Goal: Task Accomplishment & Management: Complete application form

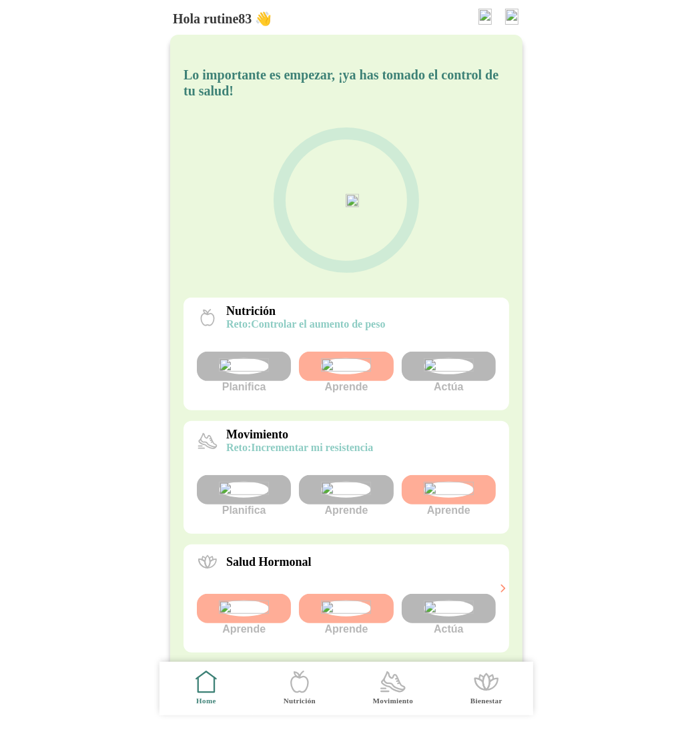
scroll to position [242, 0]
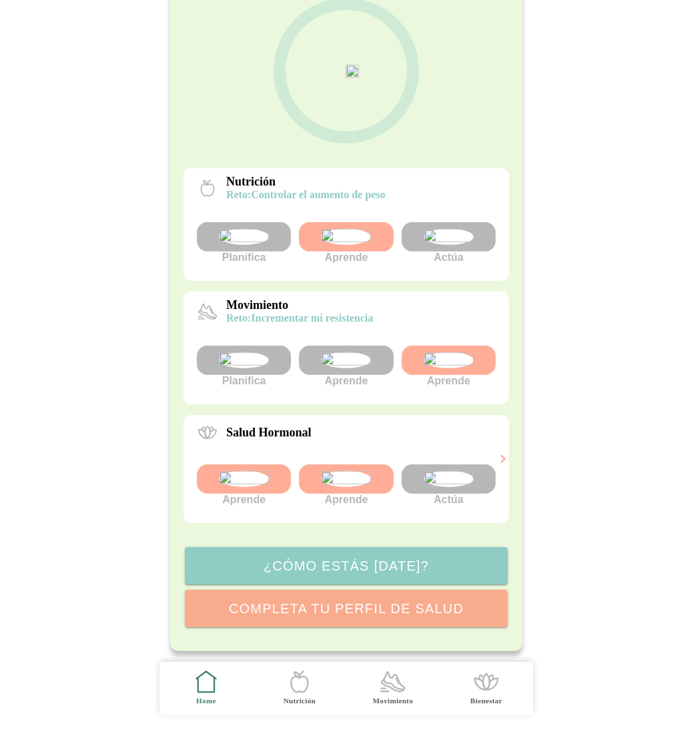
click at [439, 471] on img at bounding box center [448, 479] width 50 height 16
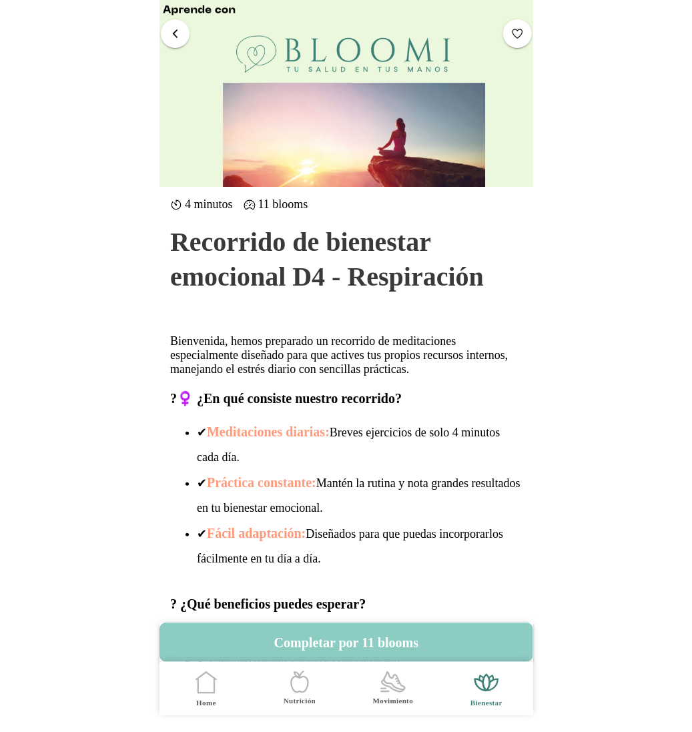
click at [176, 34] on span "button" at bounding box center [175, 33] width 13 height 13
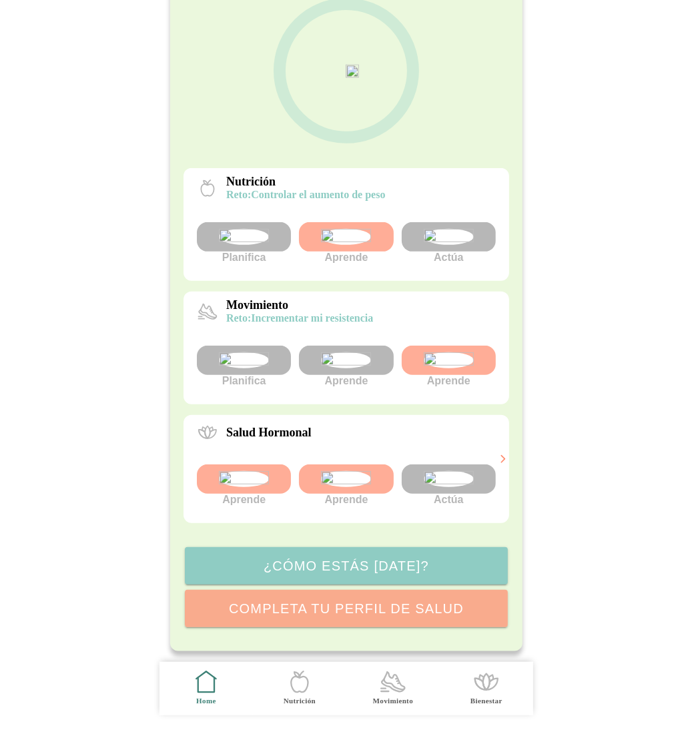
scroll to position [242, 0]
click at [502, 461] on icon at bounding box center [503, 459] width 12 height 12
click at [451, 471] on img at bounding box center [448, 479] width 50 height 16
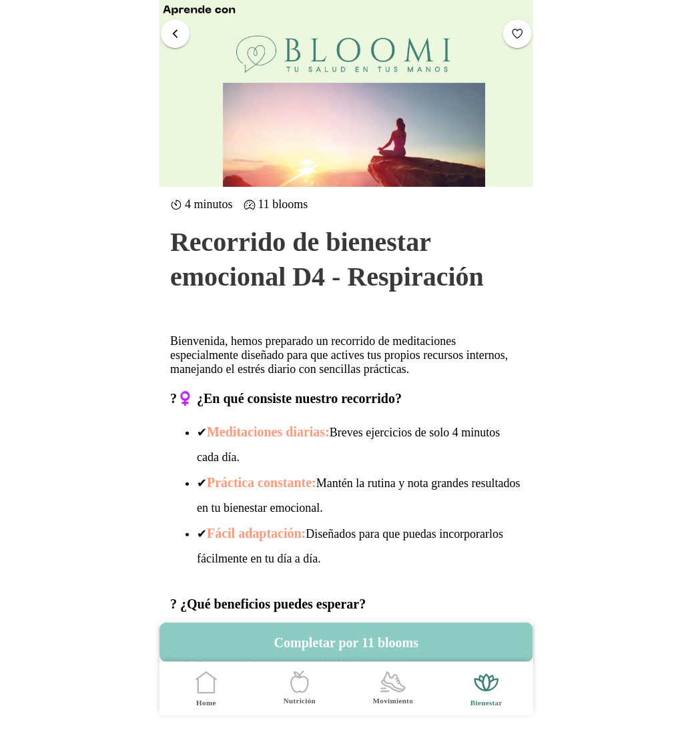
click at [180, 31] on span "button" at bounding box center [175, 33] width 13 height 13
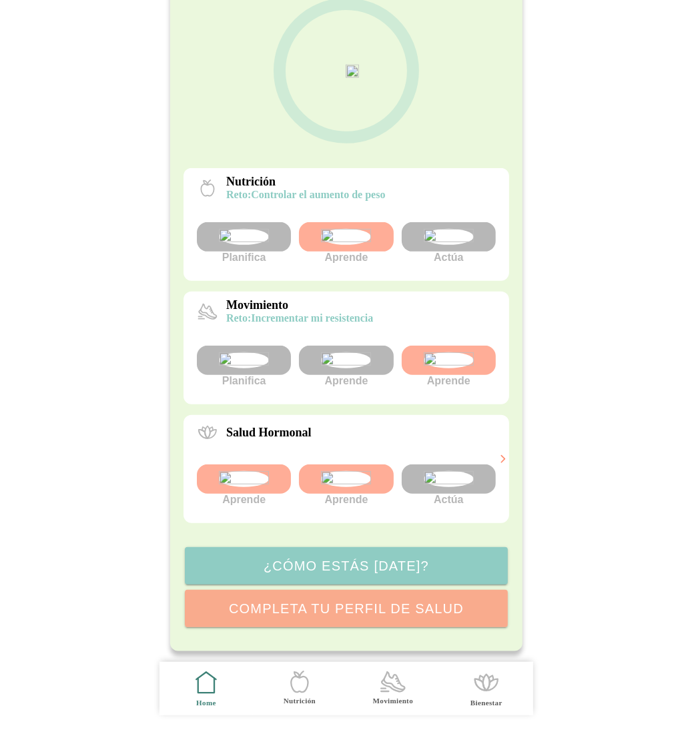
click at [337, 471] on img at bounding box center [346, 479] width 50 height 16
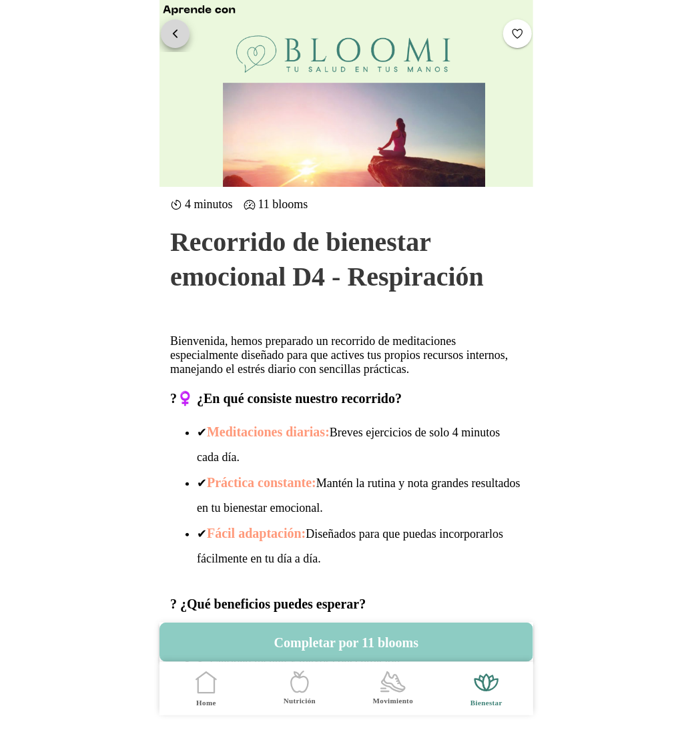
click at [176, 39] on span "button" at bounding box center [175, 33] width 13 height 13
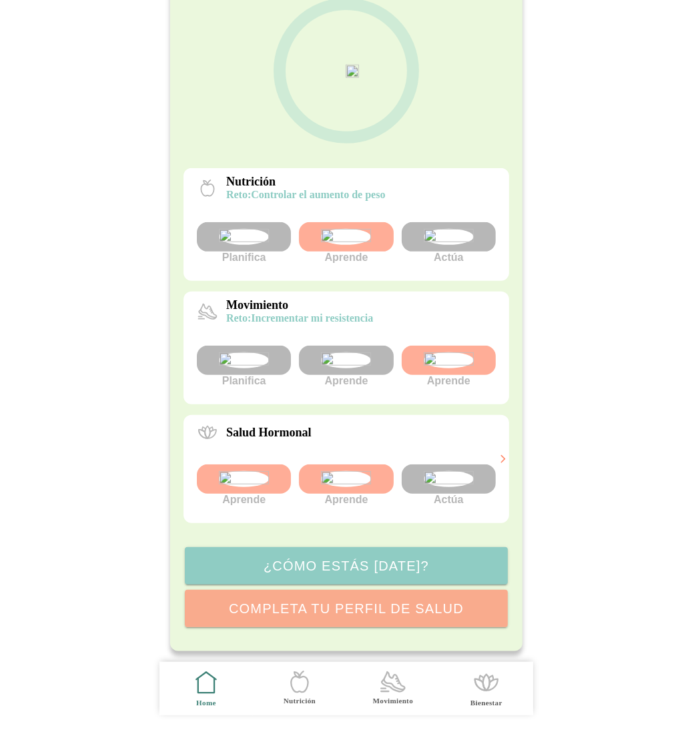
click at [265, 471] on img at bounding box center [244, 479] width 50 height 16
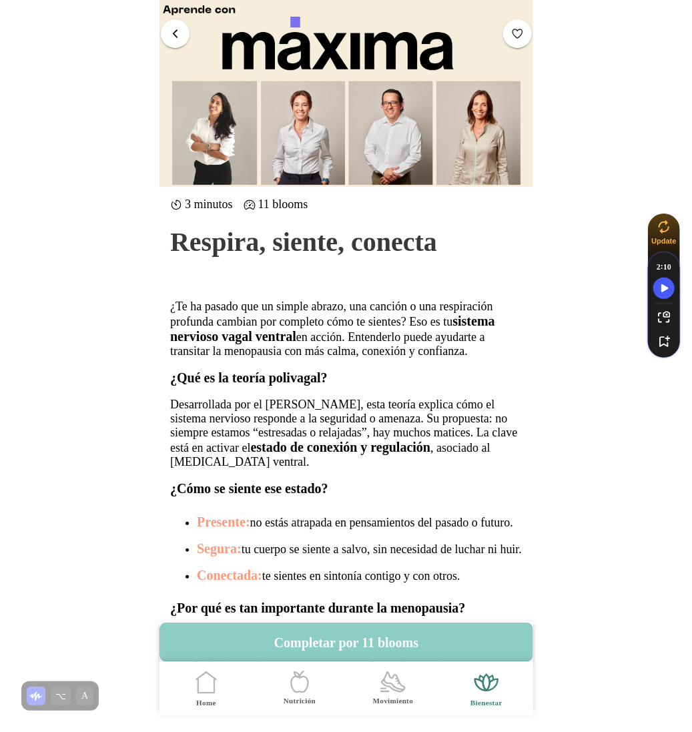
click at [171, 28] on span "button" at bounding box center [175, 33] width 13 height 13
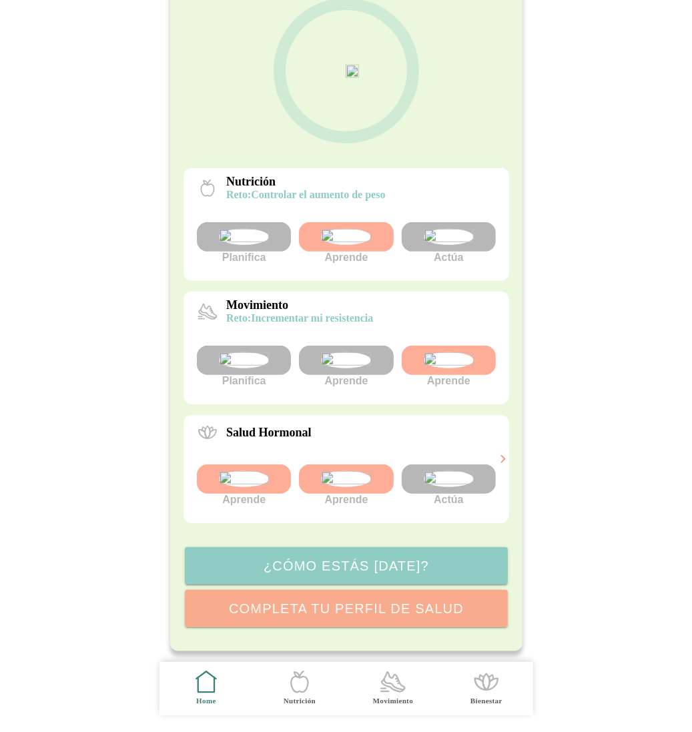
scroll to position [242, 0]
click at [253, 477] on img at bounding box center [244, 479] width 50 height 16
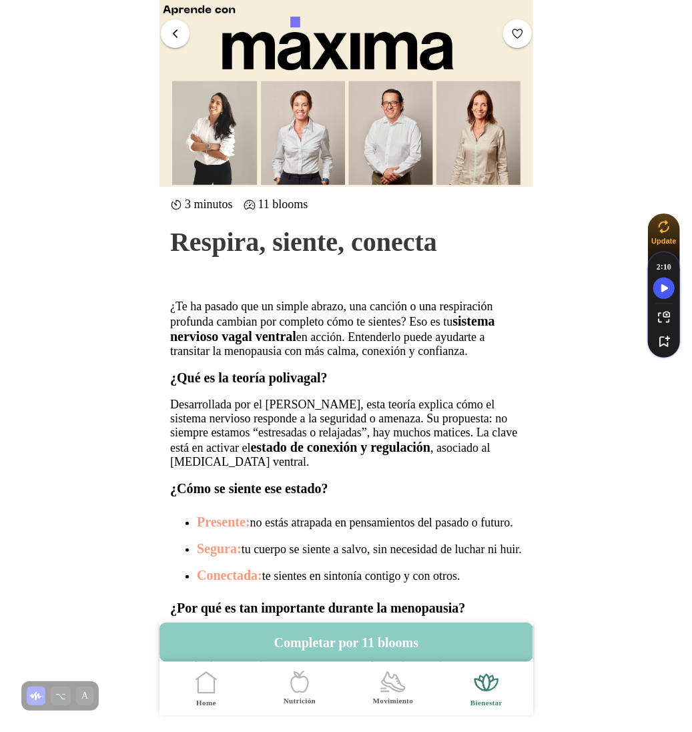
click at [171, 38] on span "button" at bounding box center [175, 33] width 13 height 13
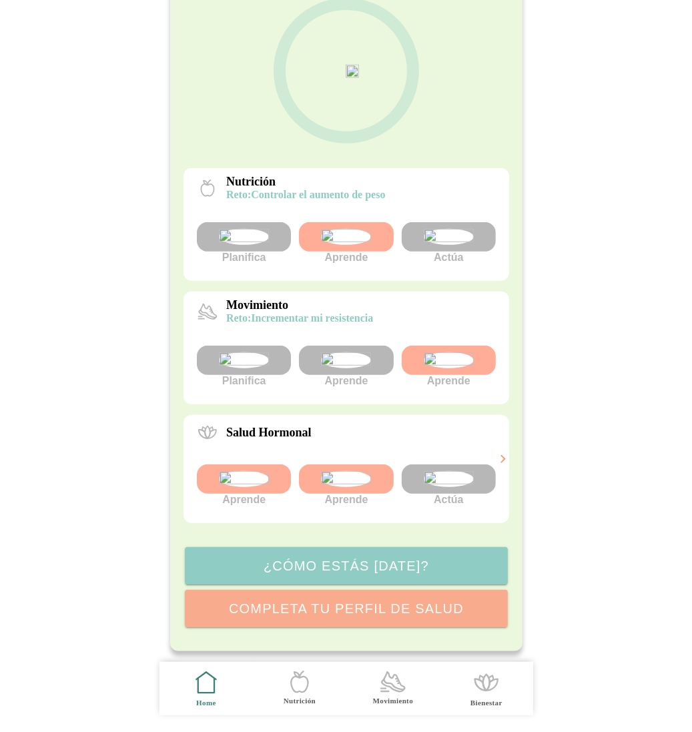
click at [344, 473] on img at bounding box center [346, 479] width 50 height 16
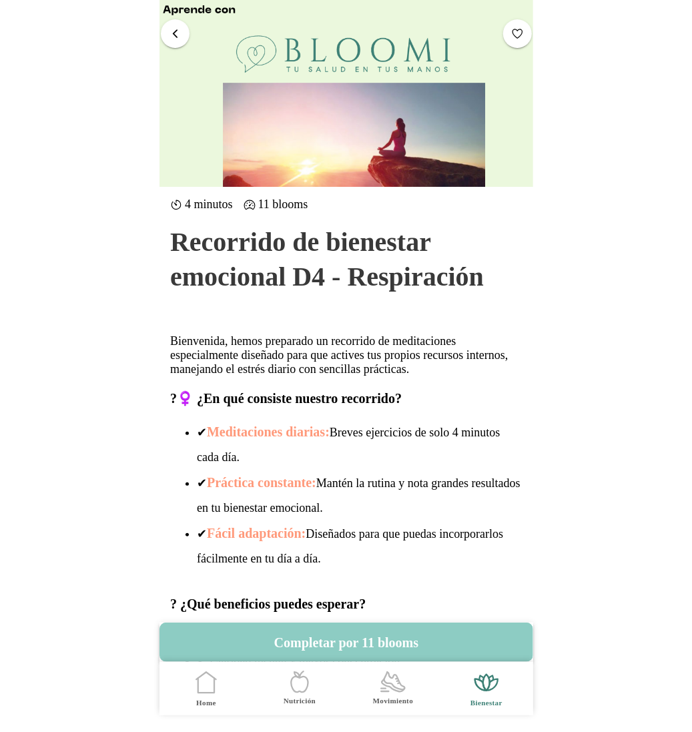
click at [177, 34] on span "button" at bounding box center [175, 33] width 13 height 13
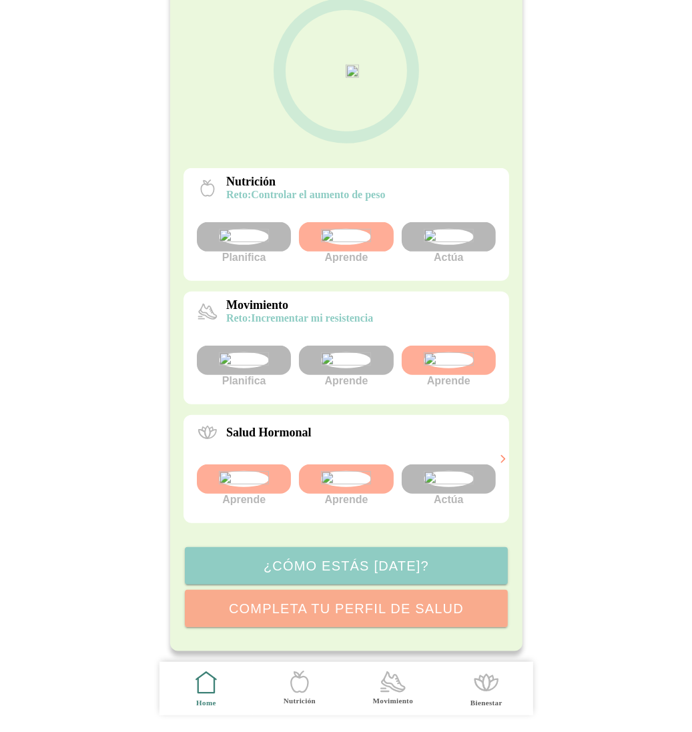
click at [451, 475] on img at bounding box center [448, 479] width 50 height 16
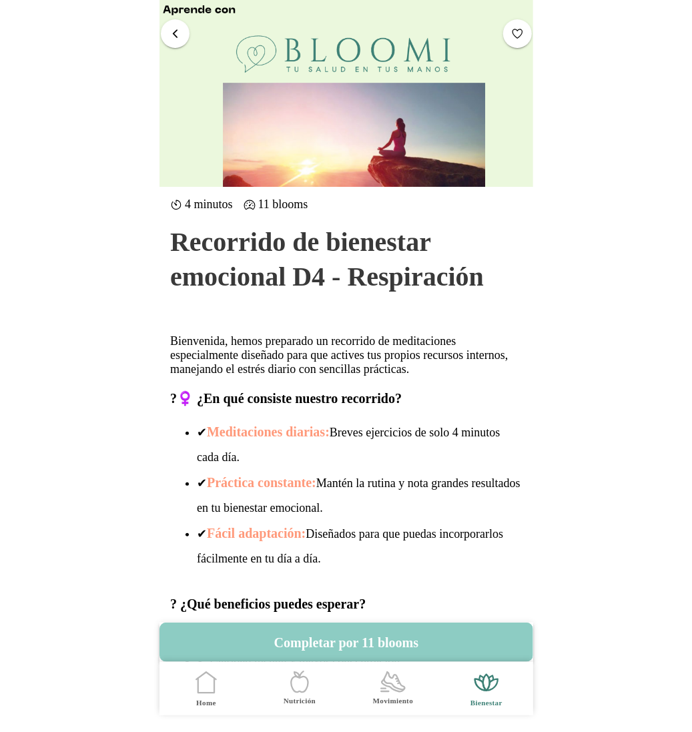
click at [175, 33] on span "button" at bounding box center [175, 33] width 13 height 13
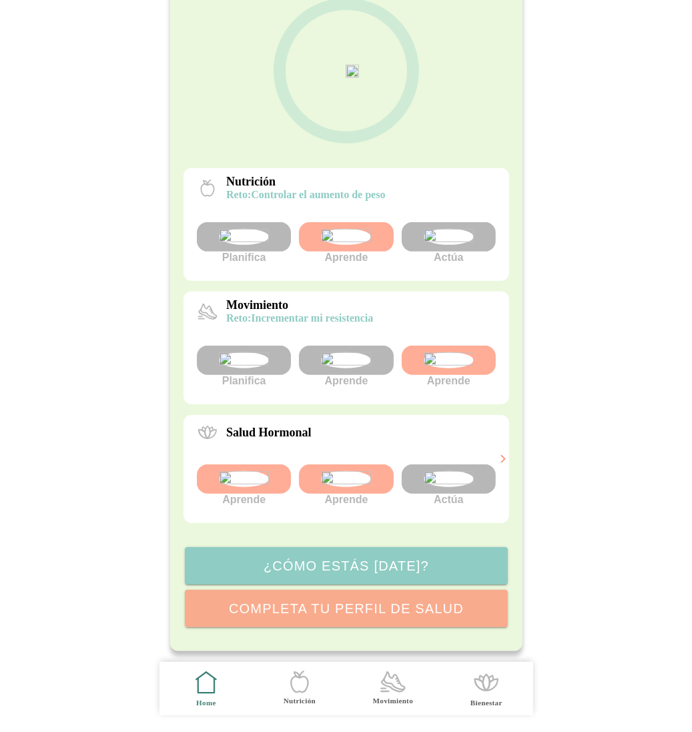
scroll to position [186, 0]
click at [438, 487] on img at bounding box center [448, 479] width 50 height 16
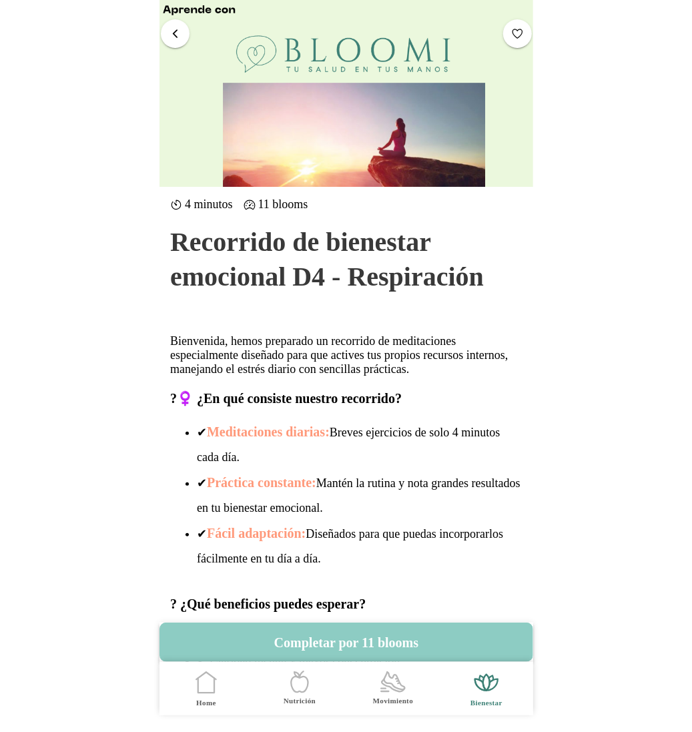
click at [172, 33] on span "button" at bounding box center [175, 33] width 13 height 13
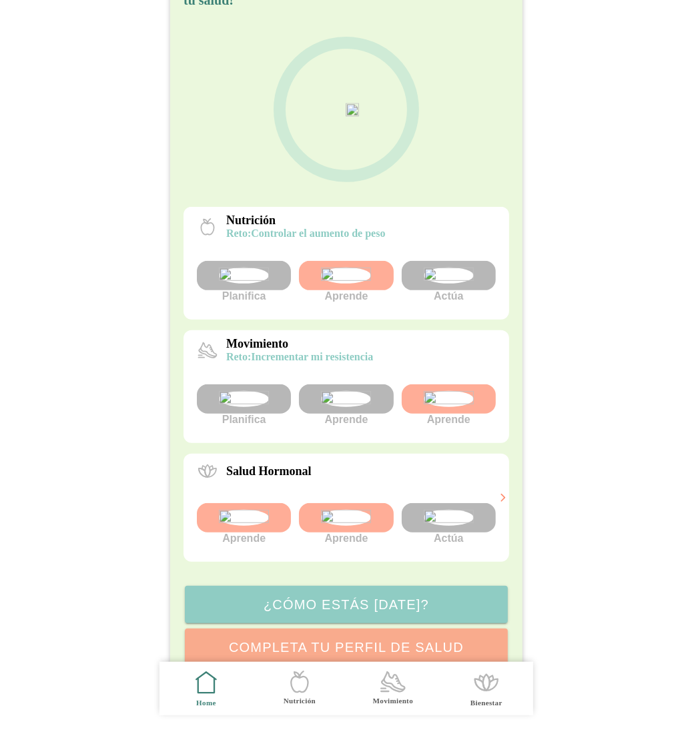
scroll to position [88, 0]
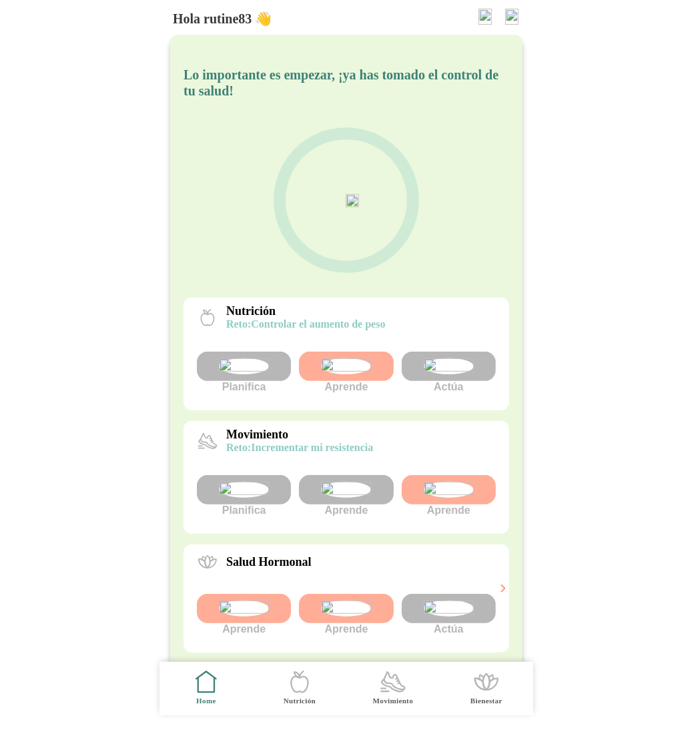
click at [511, 19] on img at bounding box center [511, 17] width 13 height 16
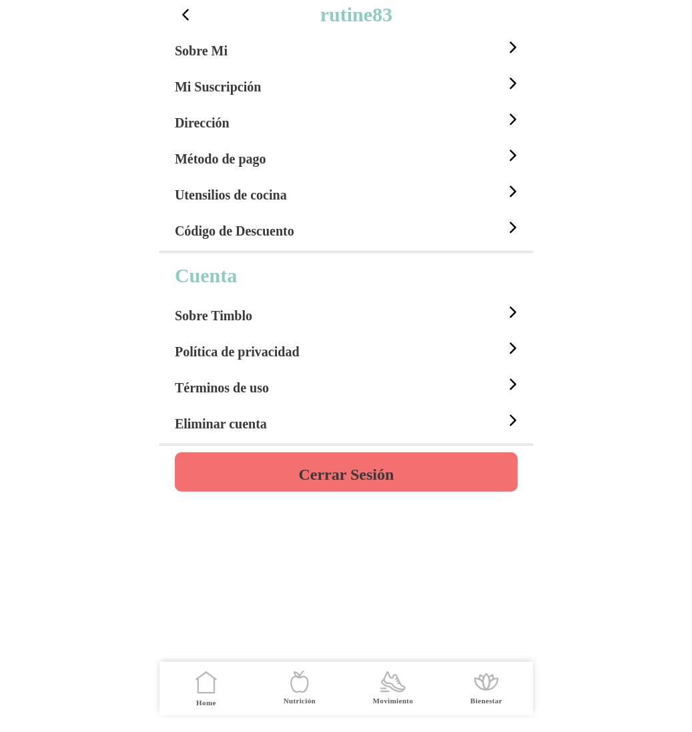
click at [339, 475] on h4 "Cerrar Sesión" at bounding box center [345, 475] width 95 height 16
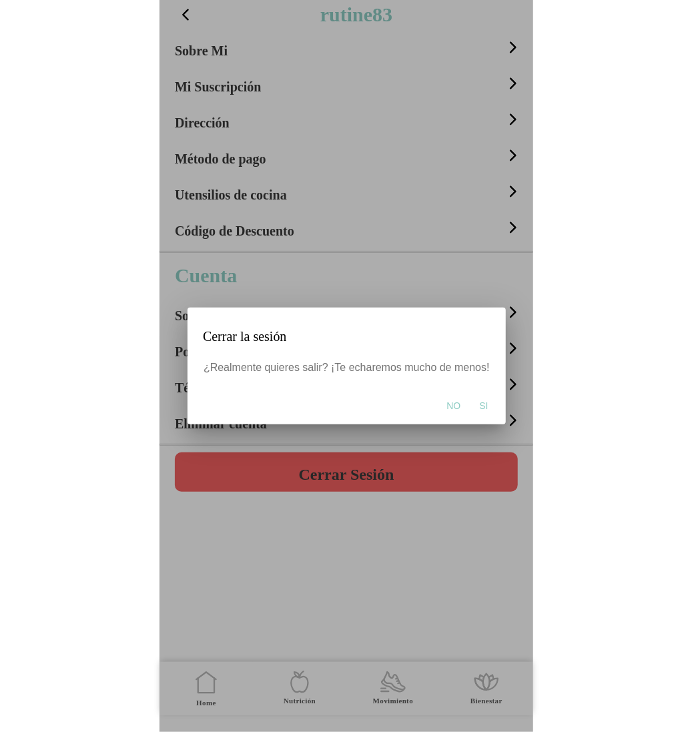
click at [483, 405] on span "Si" at bounding box center [483, 405] width 9 height 13
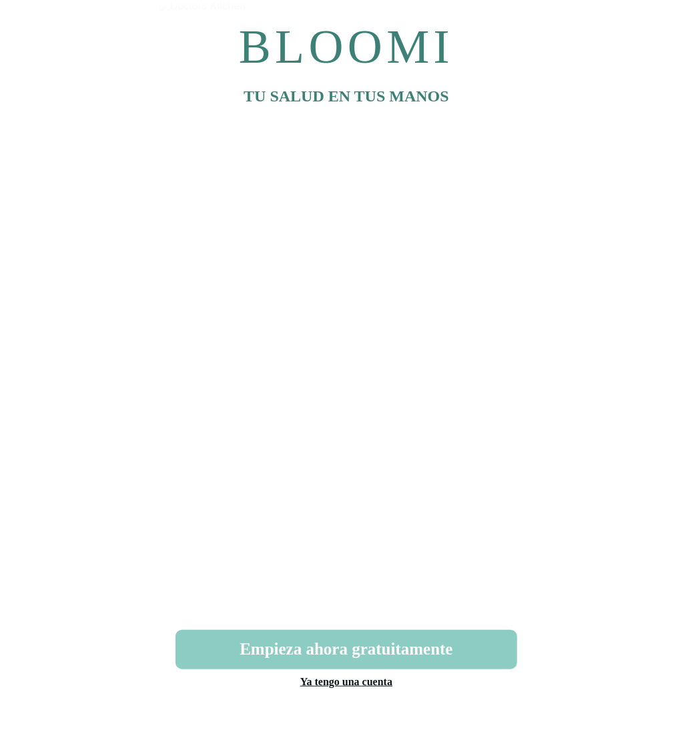
click at [357, 679] on link "Ya tengo una cuenta" at bounding box center [346, 681] width 92 height 11
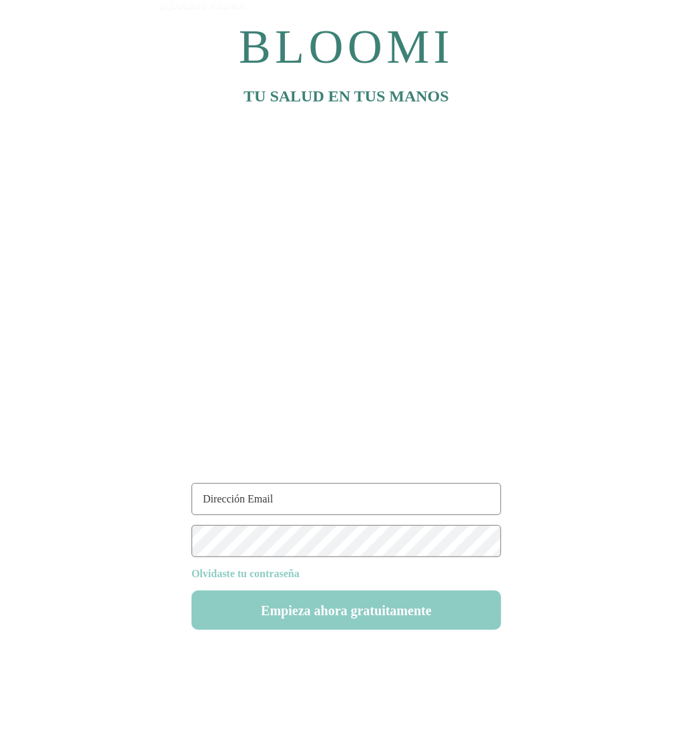
click at [298, 502] on input "text" at bounding box center [347, 499] width 310 height 32
paste input "rutines84"
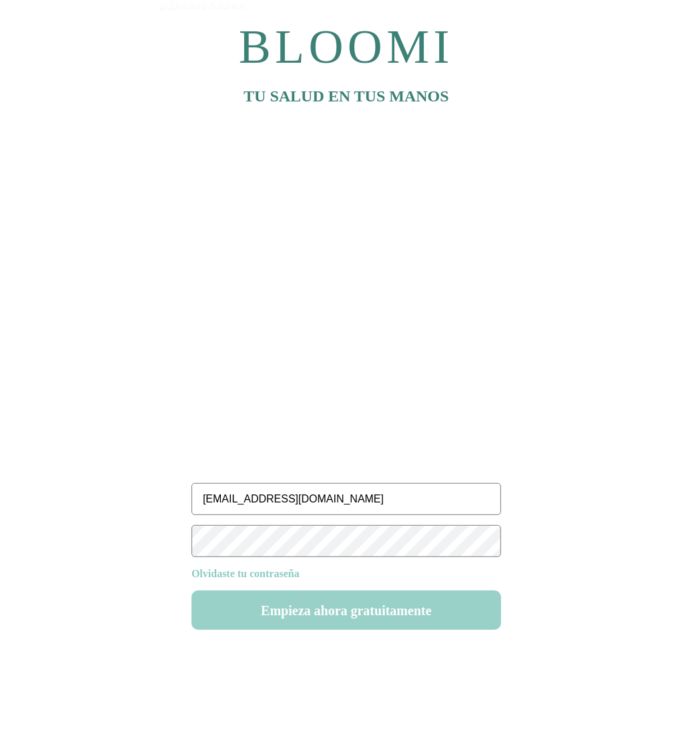
click at [347, 614] on button "Empieza ahora gratuitamente" at bounding box center [347, 610] width 310 height 39
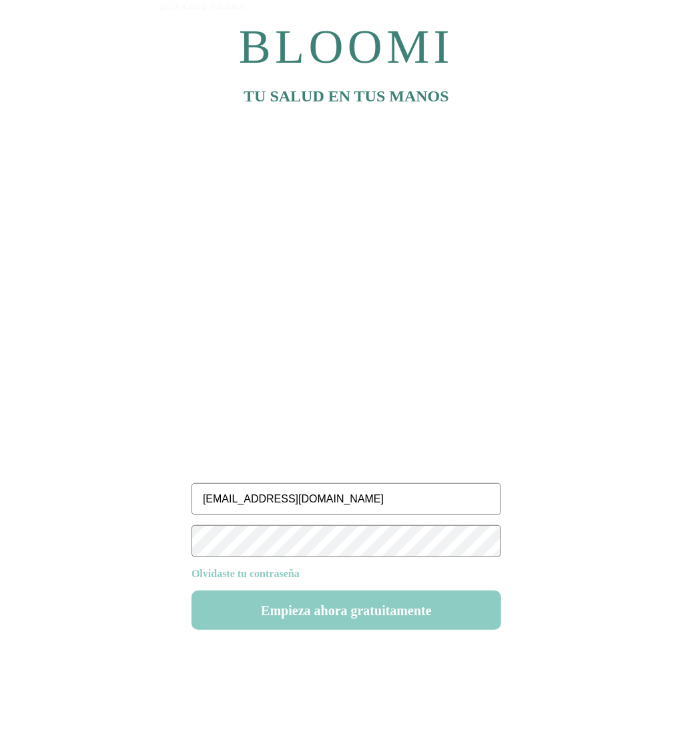
click at [234, 502] on input "[EMAIL_ADDRESS][DOMAIN_NAME]" at bounding box center [347, 499] width 310 height 32
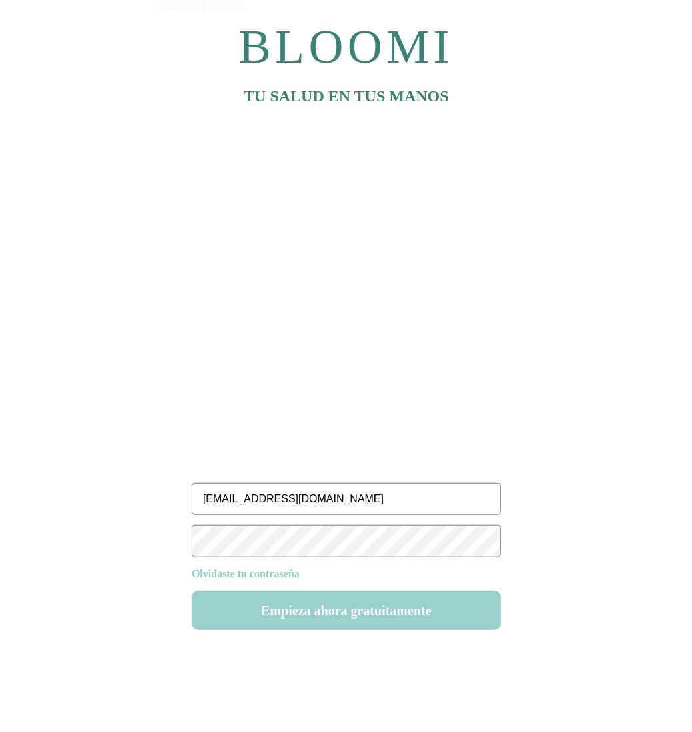
type input "[EMAIL_ADDRESS][DOMAIN_NAME]"
click at [336, 600] on button "Empieza ahora gratuitamente" at bounding box center [347, 610] width 310 height 39
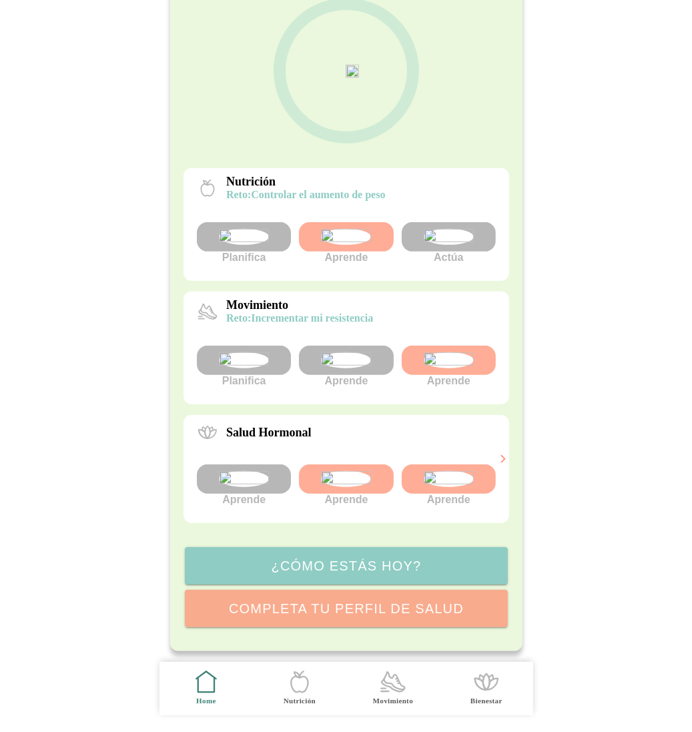
scroll to position [242, 0]
click at [361, 471] on img at bounding box center [346, 479] width 50 height 16
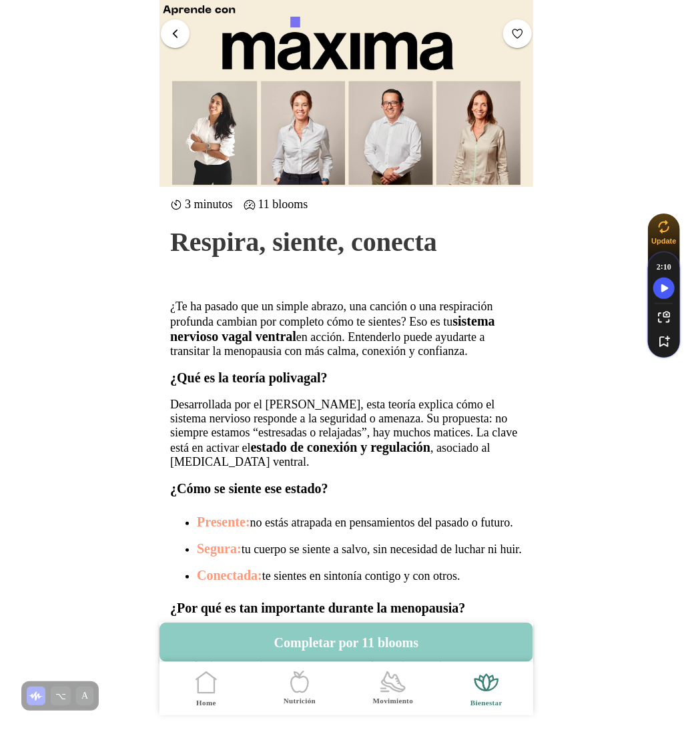
click at [175, 31] on span "button" at bounding box center [175, 33] width 13 height 13
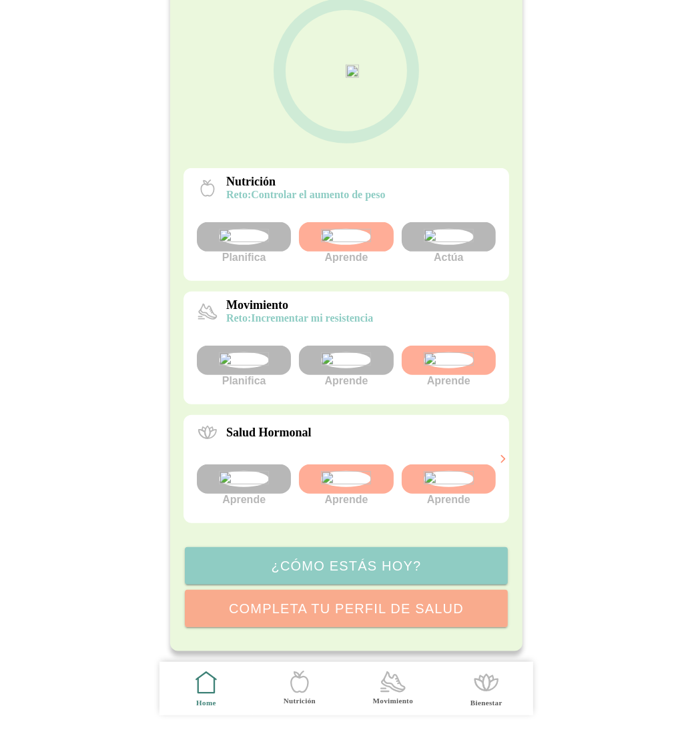
click at [437, 229] on img at bounding box center [448, 237] width 50 height 16
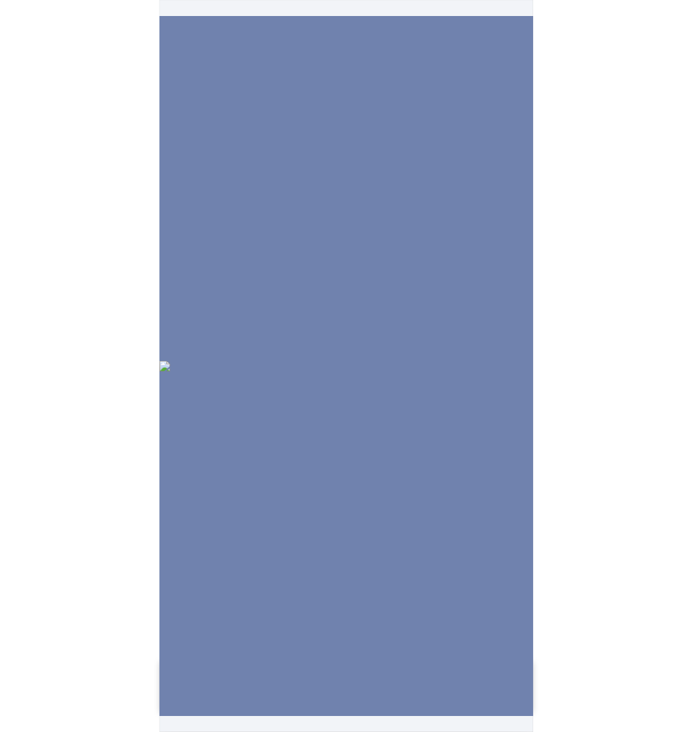
click at [437, 361] on img at bounding box center [347, 366] width 374 height 11
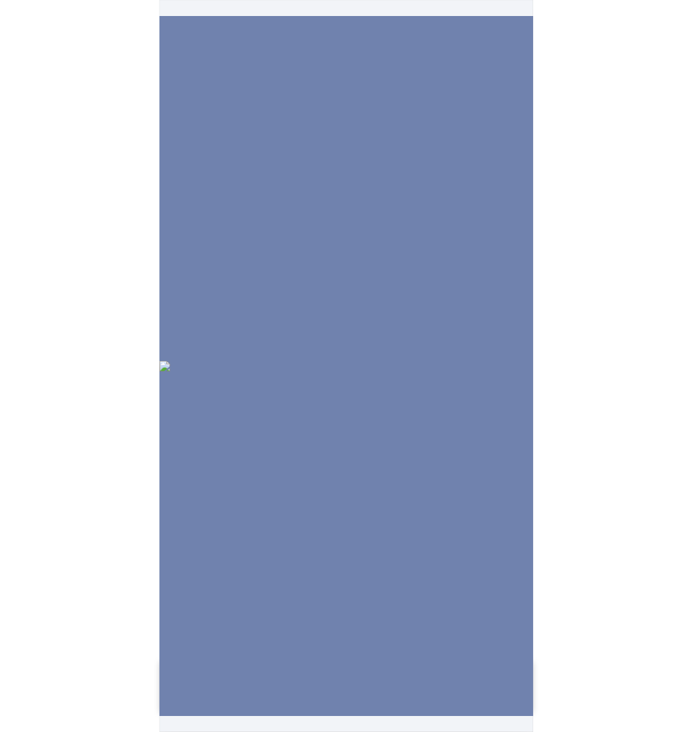
click at [437, 361] on img at bounding box center [347, 366] width 374 height 11
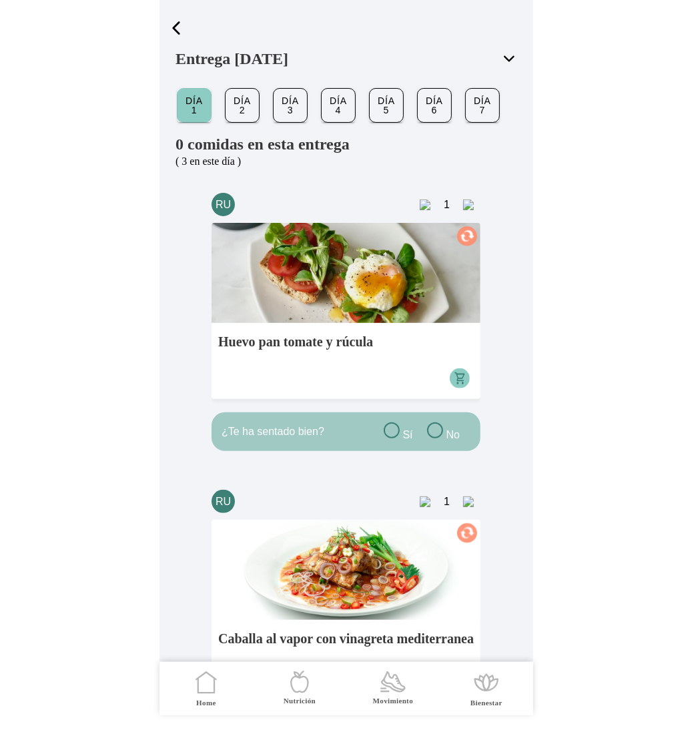
click at [299, 105] on button "Día 3" at bounding box center [290, 105] width 33 height 33
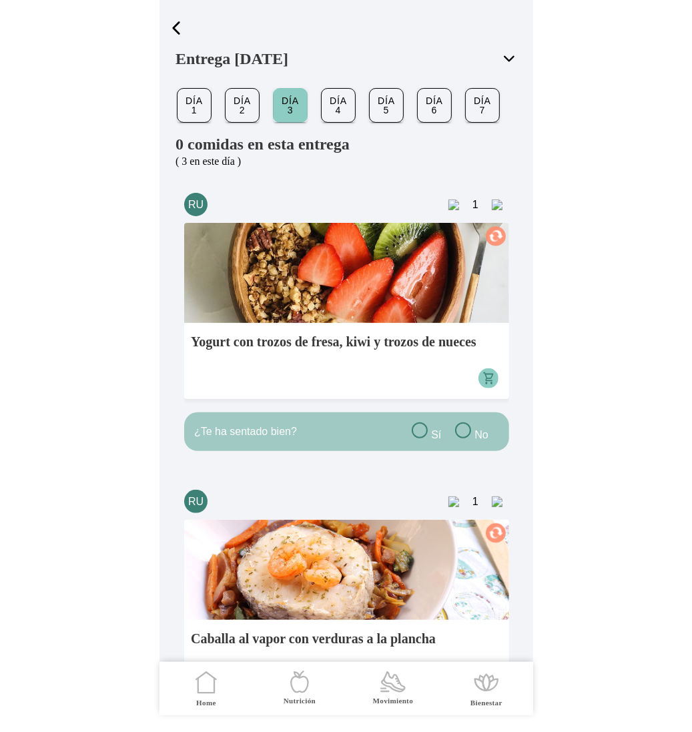
click at [383, 108] on span "Día 5" at bounding box center [386, 105] width 13 height 23
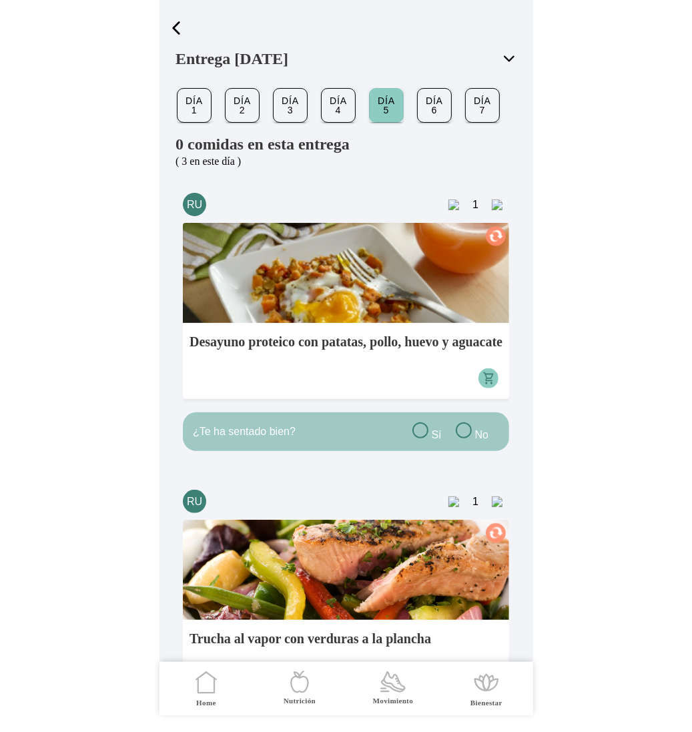
click at [440, 112] on span "Día 6" at bounding box center [434, 105] width 13 height 23
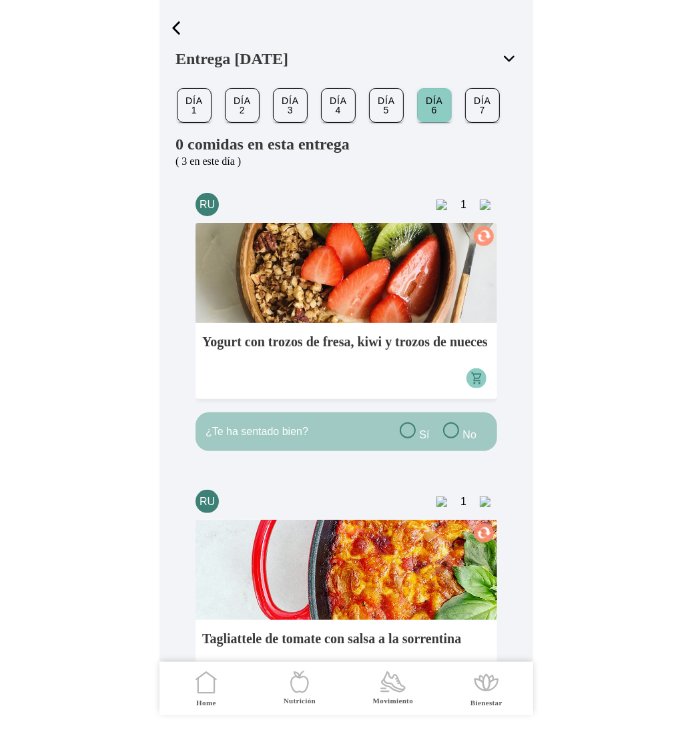
click at [485, 113] on span "Día 7" at bounding box center [482, 105] width 13 height 23
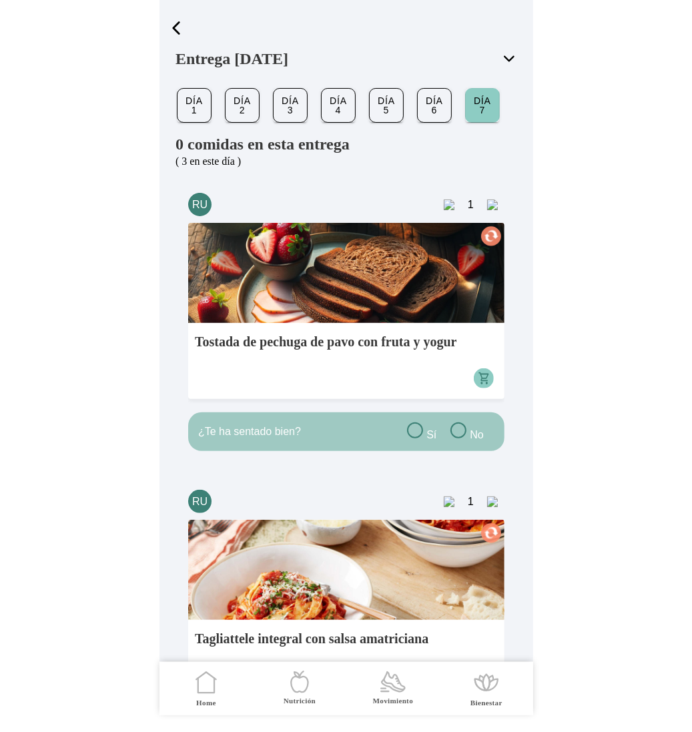
click at [174, 27] on span "button" at bounding box center [176, 28] width 20 height 20
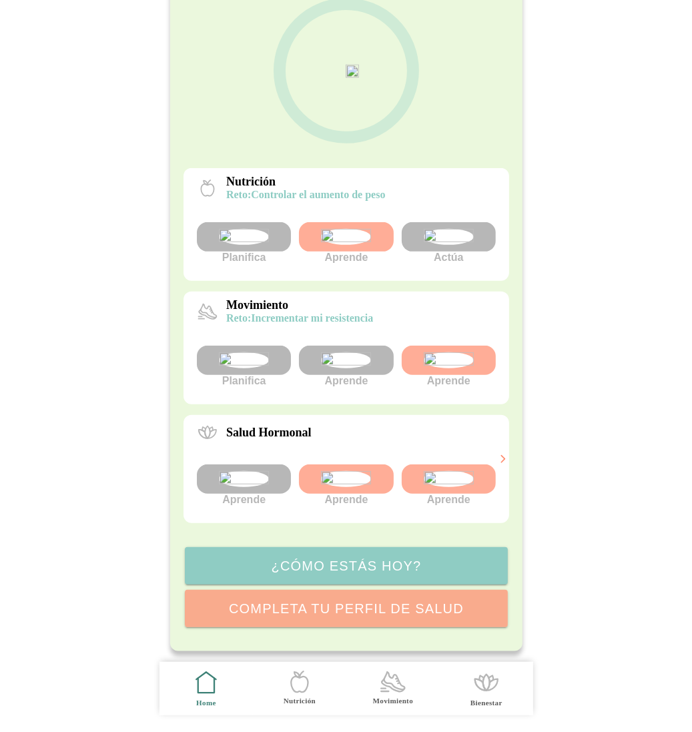
click at [502, 457] on icon at bounding box center [502, 459] width 3 height 7
click at [361, 471] on img at bounding box center [346, 479] width 50 height 16
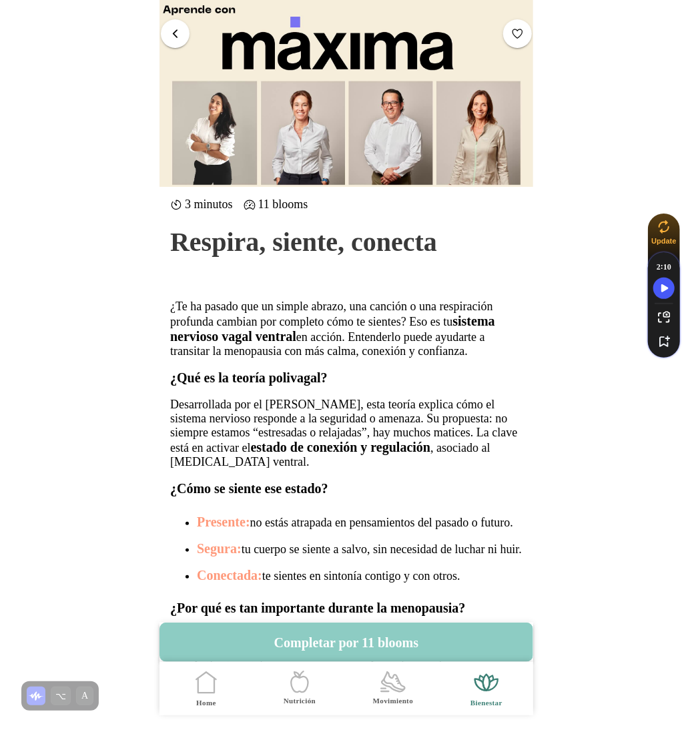
click at [175, 34] on span "button" at bounding box center [175, 33] width 13 height 13
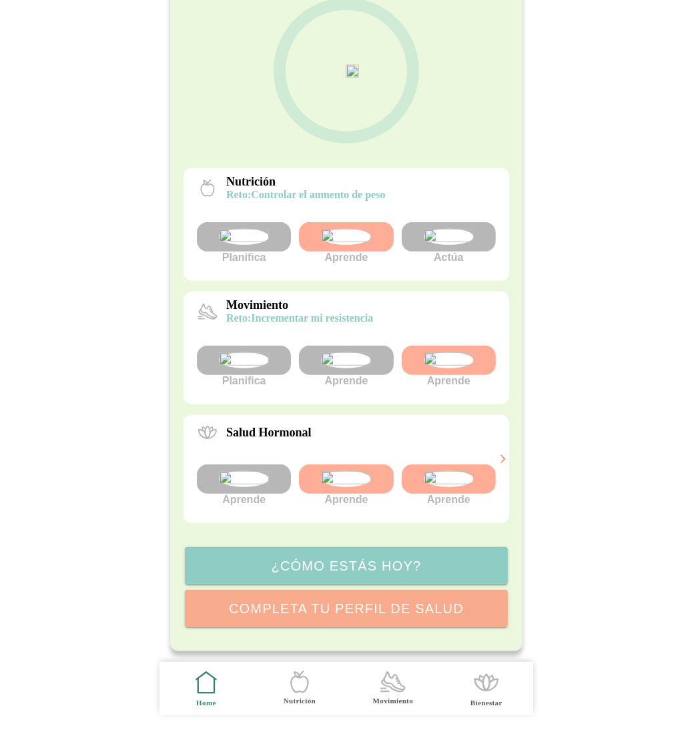
click at [439, 471] on img at bounding box center [448, 479] width 50 height 16
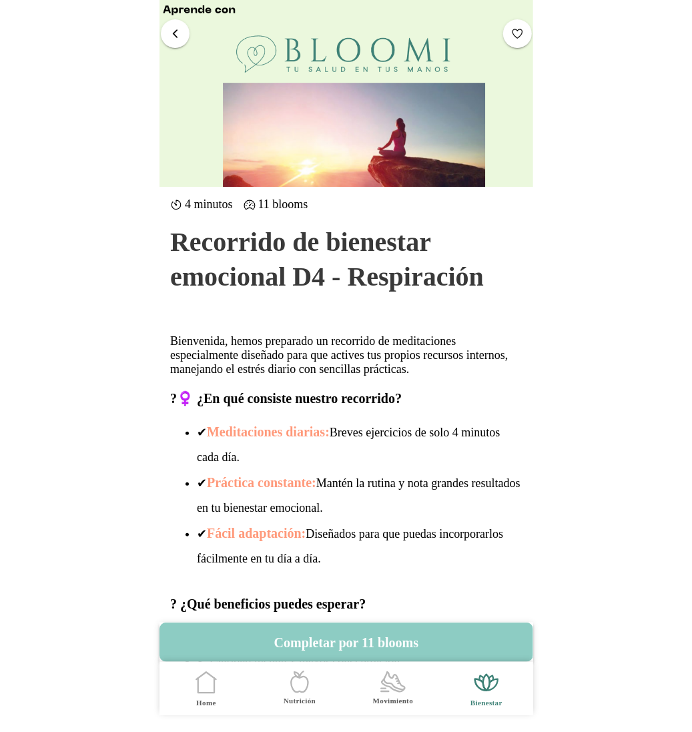
click at [175, 41] on button "button" at bounding box center [175, 33] width 29 height 29
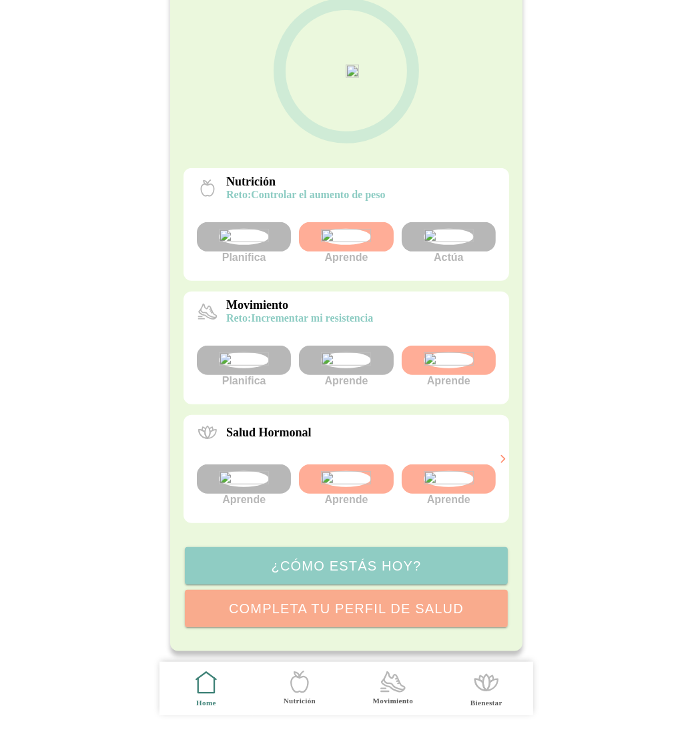
click at [275, 465] on div at bounding box center [244, 479] width 94 height 29
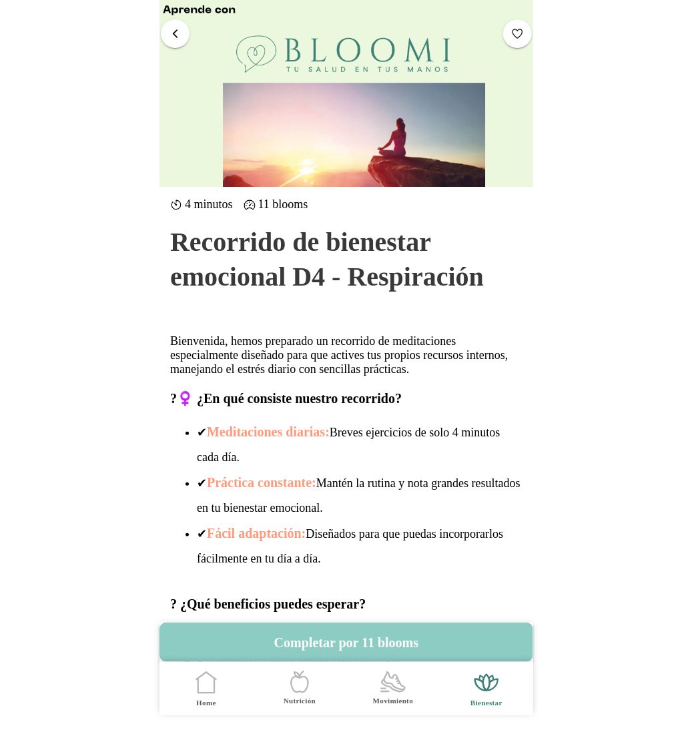
click at [176, 31] on span "button" at bounding box center [175, 33] width 13 height 13
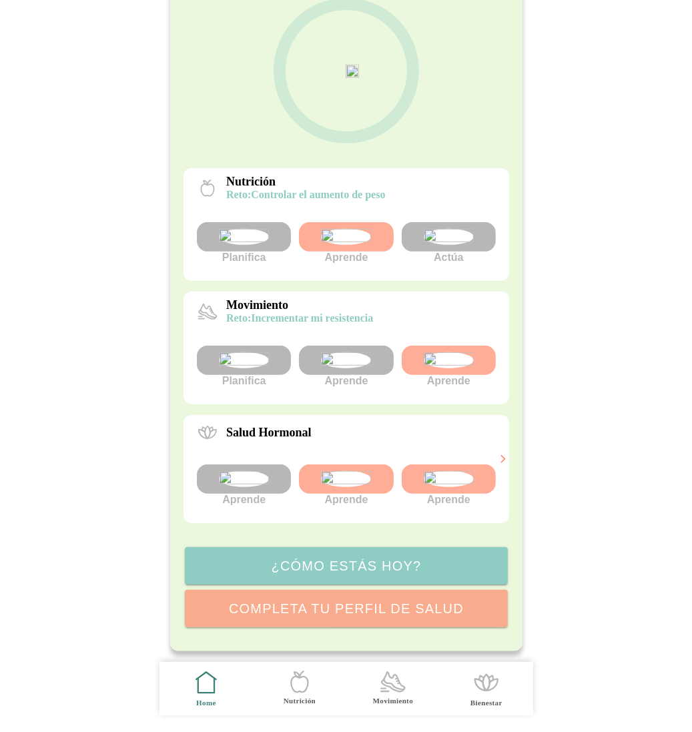
click at [338, 471] on img at bounding box center [346, 479] width 50 height 16
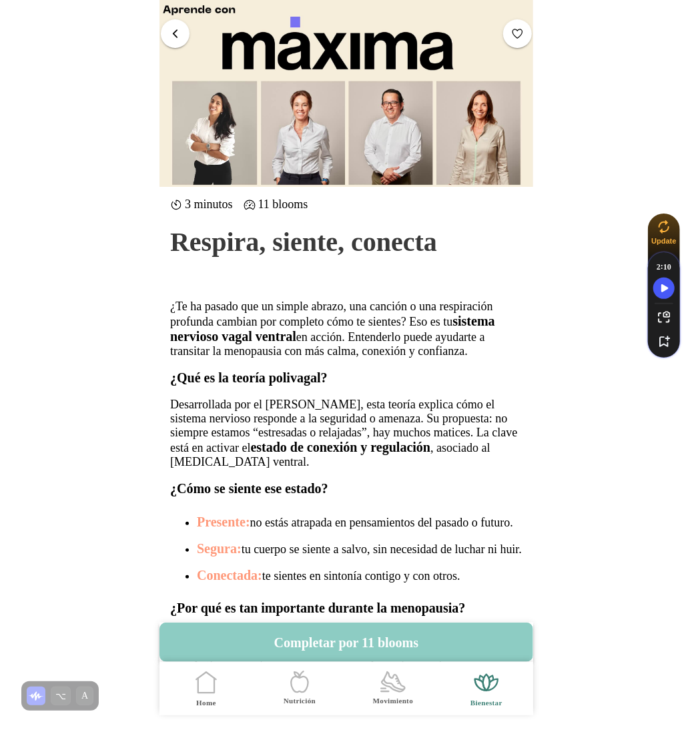
click at [180, 31] on span "button" at bounding box center [175, 33] width 13 height 13
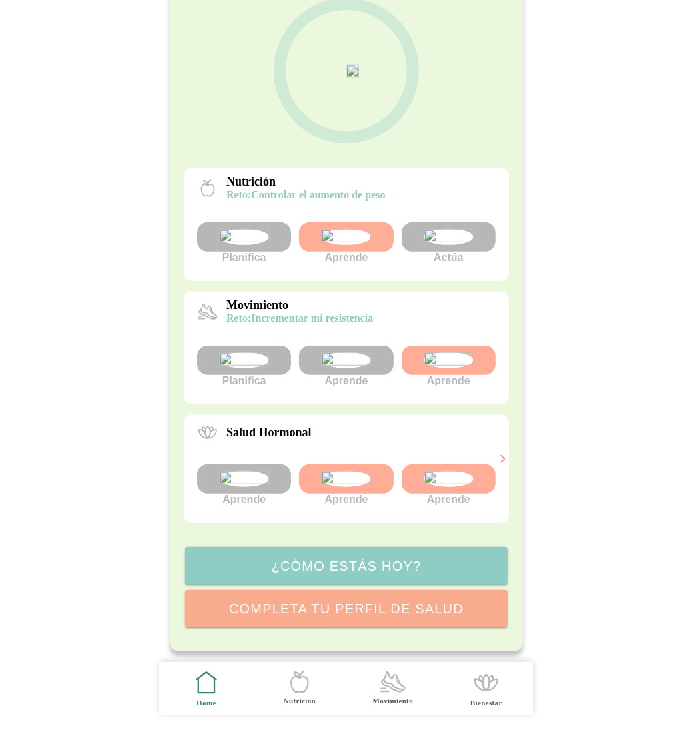
click at [240, 471] on img at bounding box center [244, 479] width 50 height 16
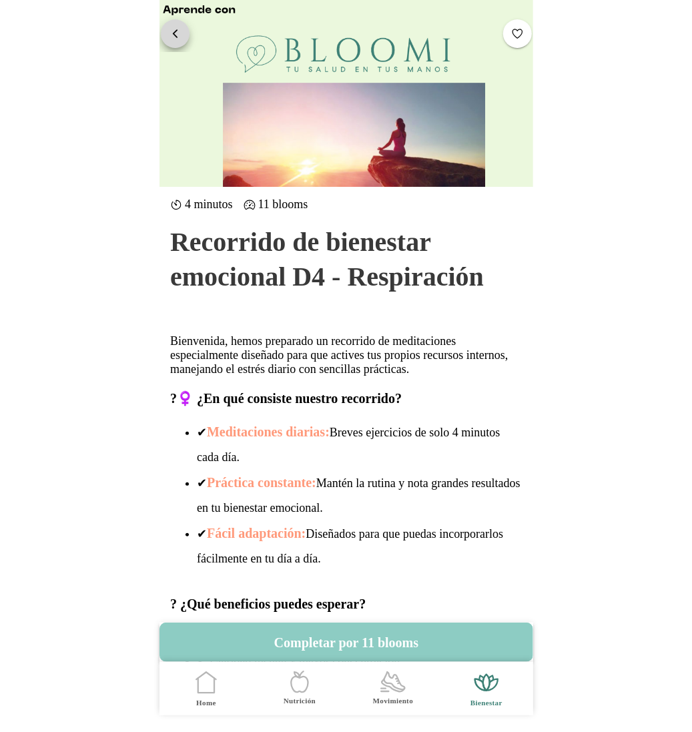
click at [178, 27] on span "button" at bounding box center [175, 33] width 13 height 13
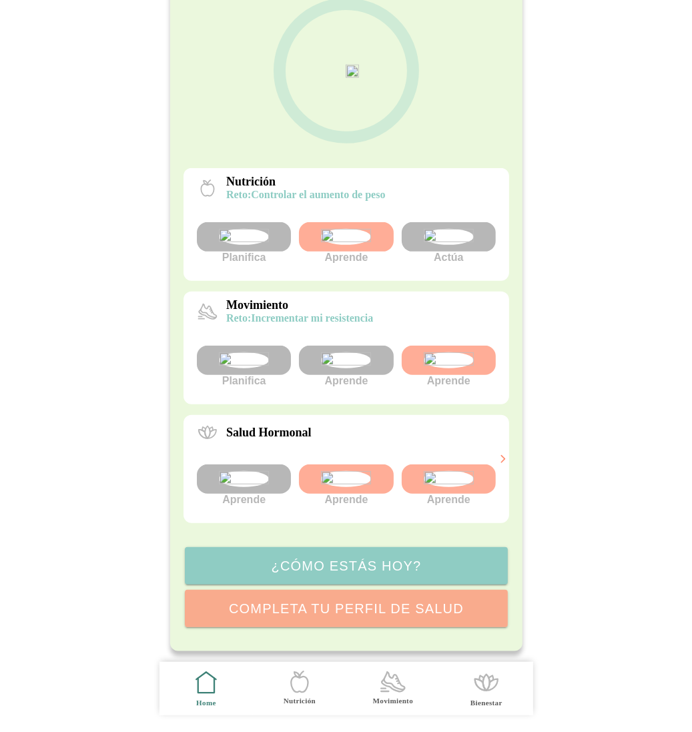
click at [462, 471] on img at bounding box center [448, 479] width 50 height 16
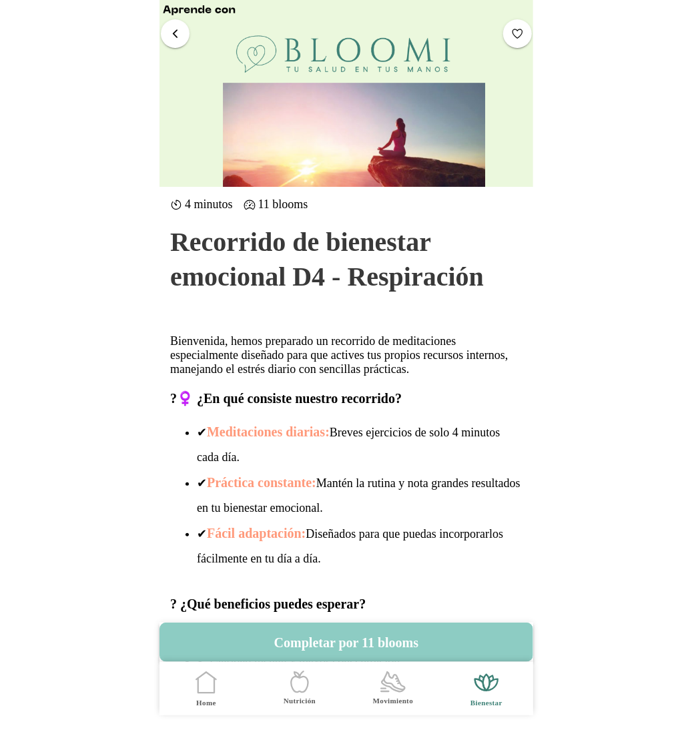
click at [179, 32] on span "button" at bounding box center [175, 33] width 13 height 13
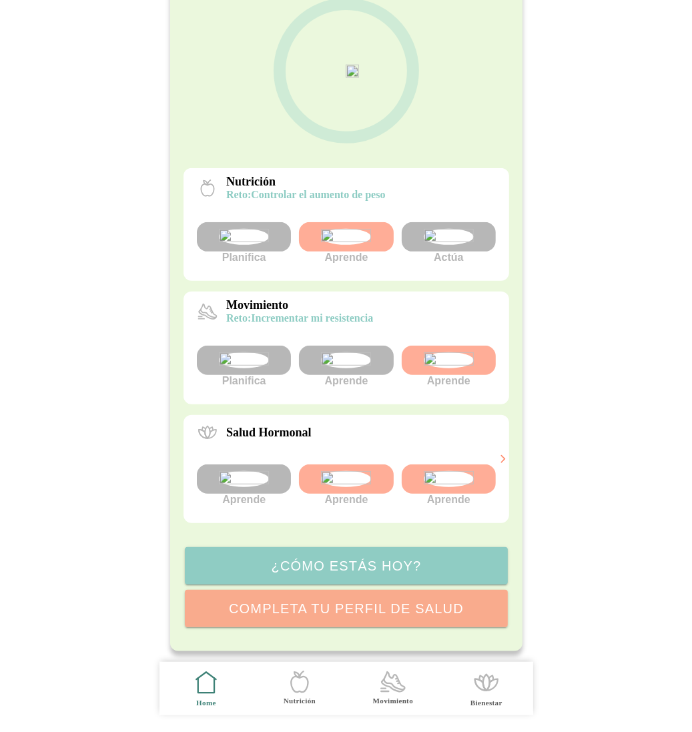
click at [355, 229] on img at bounding box center [346, 237] width 50 height 16
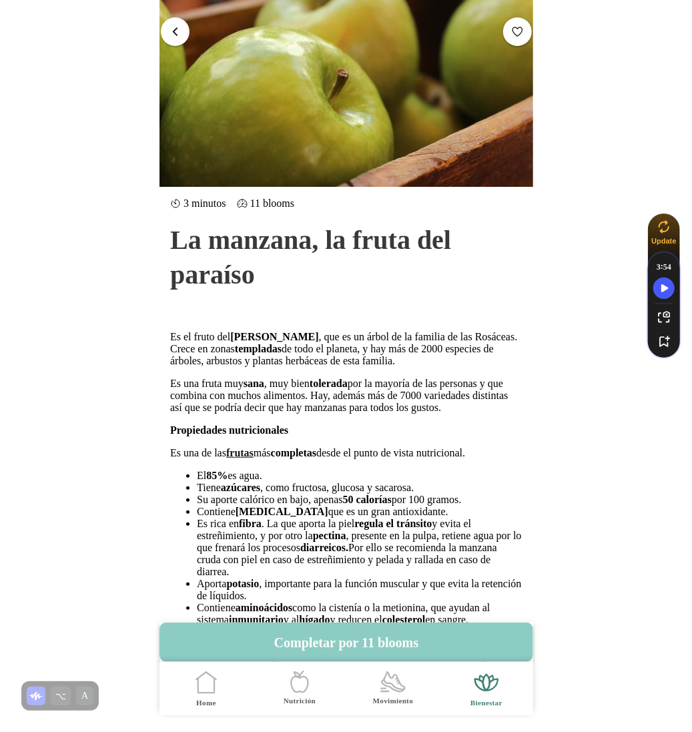
click at [170, 27] on span "button" at bounding box center [175, 31] width 13 height 13
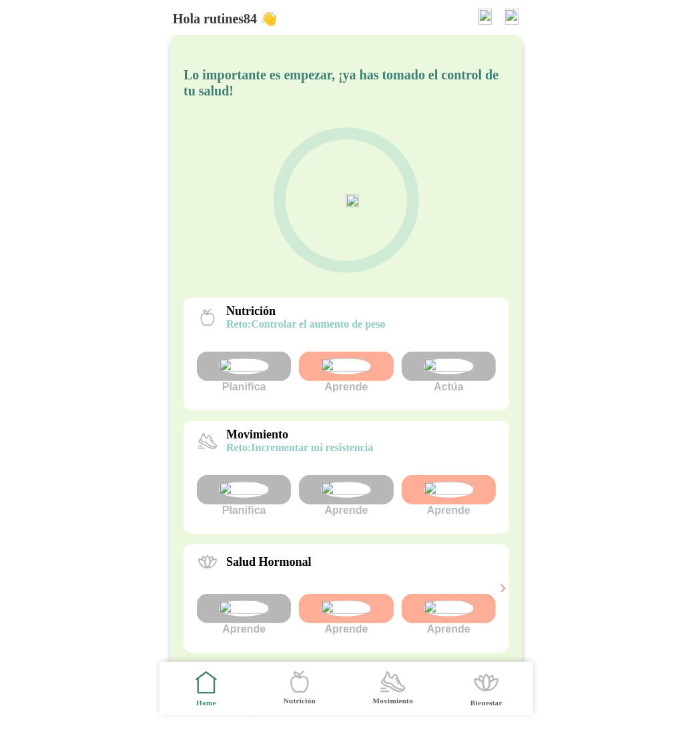
click at [359, 375] on img at bounding box center [346, 367] width 50 height 16
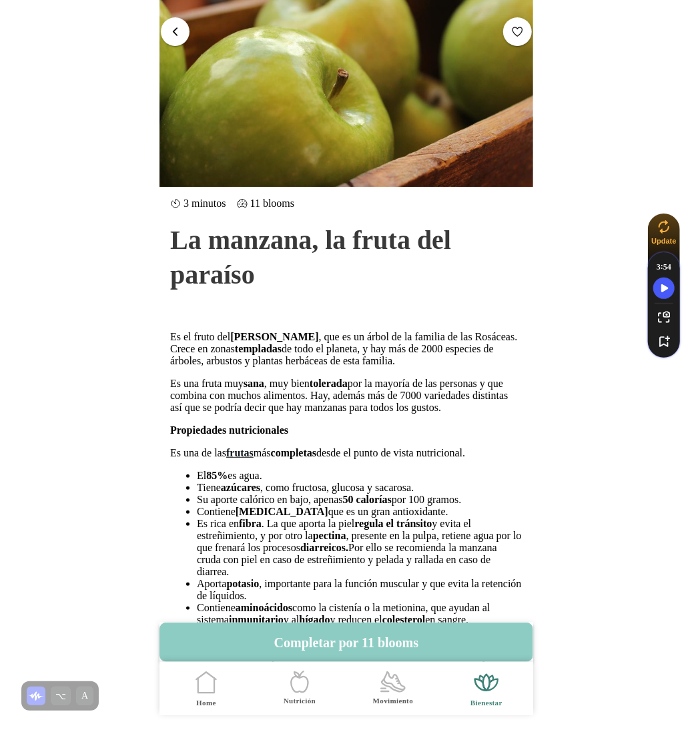
click at [174, 24] on button "button" at bounding box center [175, 31] width 29 height 29
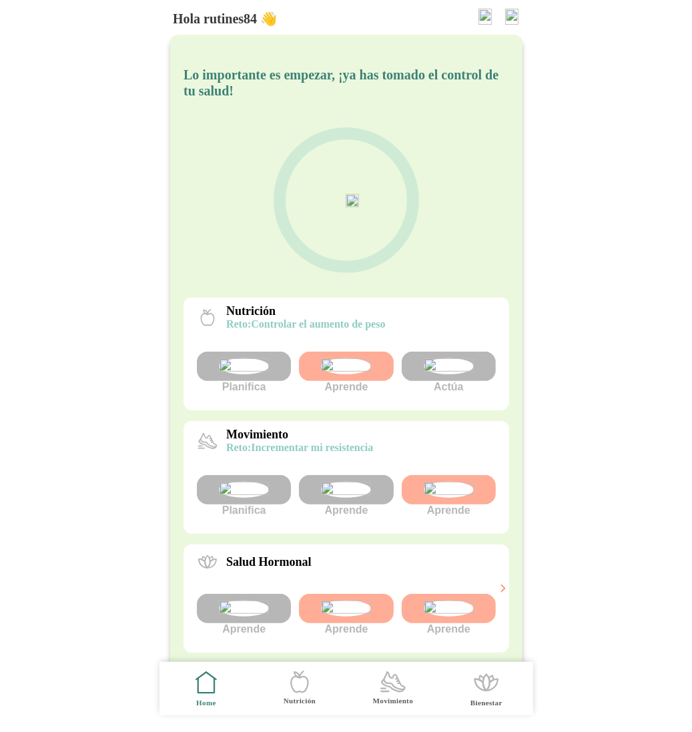
click at [339, 375] on img at bounding box center [346, 367] width 50 height 16
click at [348, 375] on img at bounding box center [346, 367] width 50 height 16
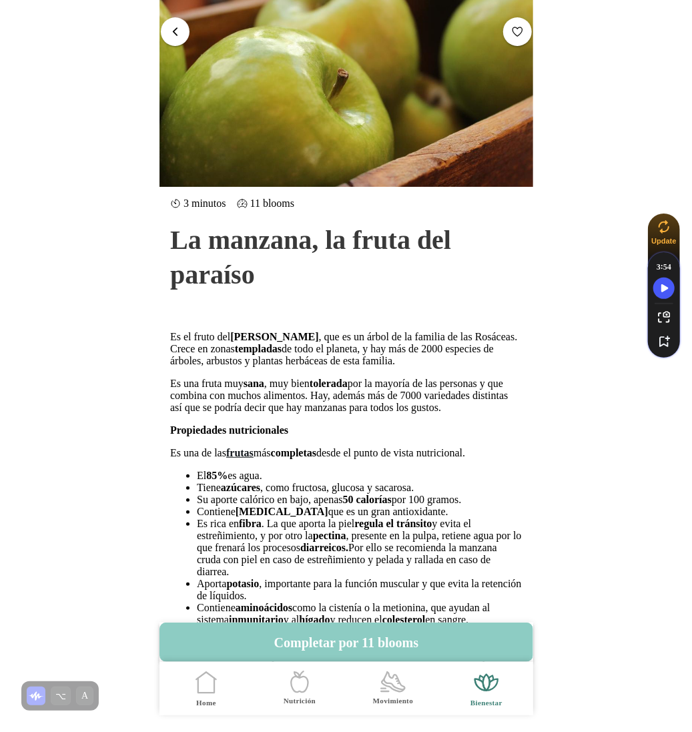
click at [177, 22] on button "button" at bounding box center [175, 31] width 29 height 29
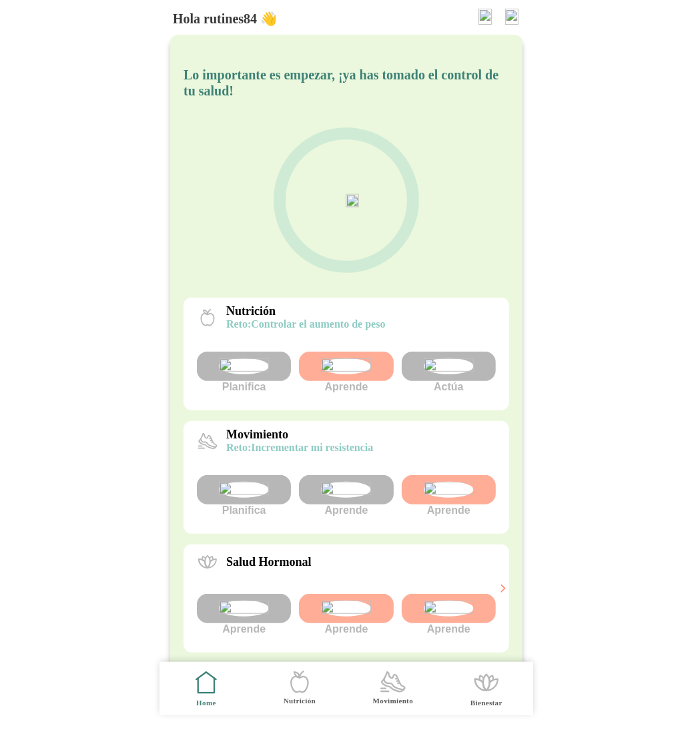
click at [516, 17] on img at bounding box center [511, 17] width 13 height 16
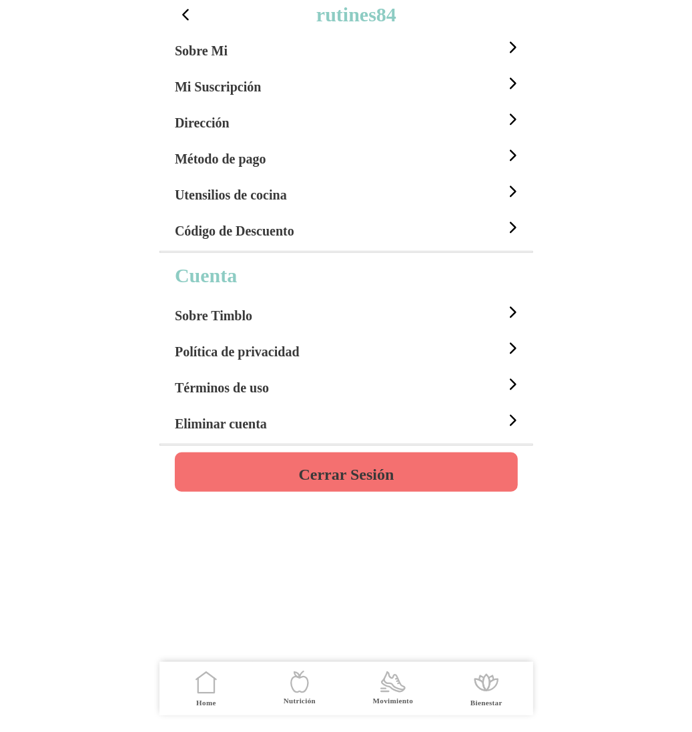
click at [375, 477] on h4 "Cerrar Sesión" at bounding box center [345, 475] width 95 height 16
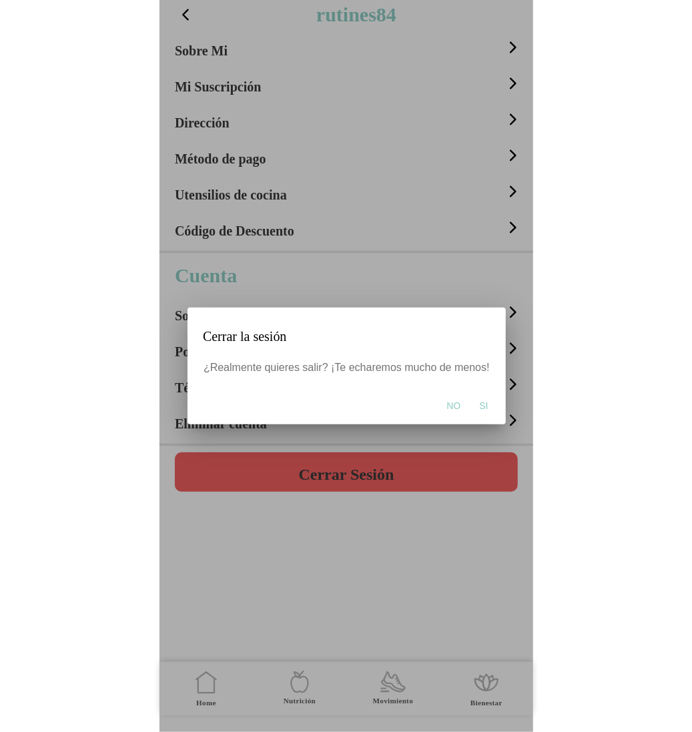
click at [487, 399] on button "Si" at bounding box center [484, 406] width 22 height 27
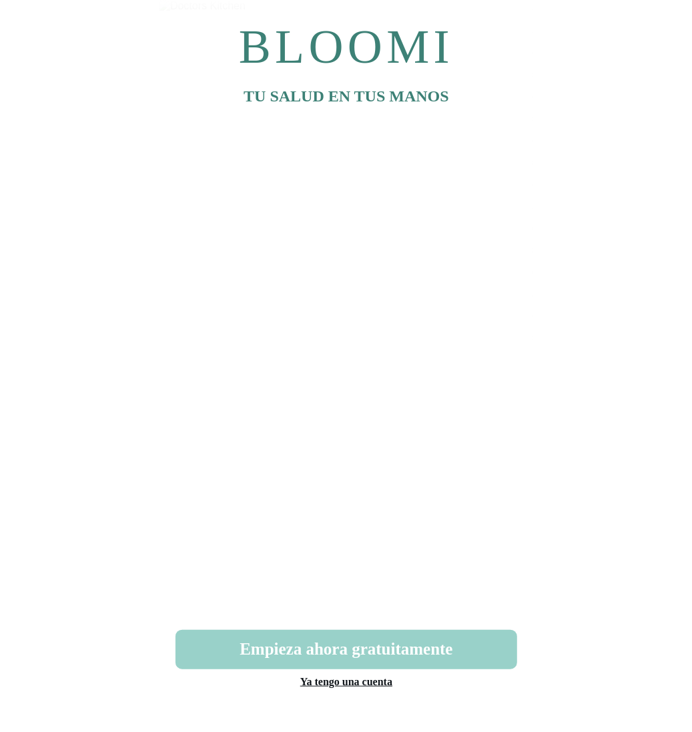
click at [355, 640] on button "Empieza ahora gratuitamente" at bounding box center [347, 649] width 342 height 39
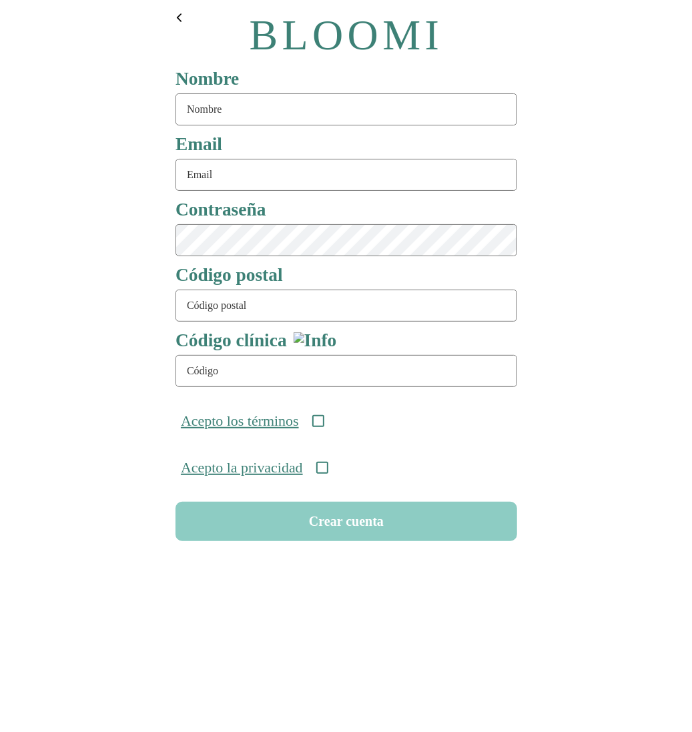
click at [224, 116] on input "text" at bounding box center [347, 109] width 342 height 32
type input "rutine82"
paste input "[EMAIL_ADDRESS][DOMAIN_NAME]"
type input "[EMAIL_ADDRESS][DOMAIN_NAME]"
type input "08911"
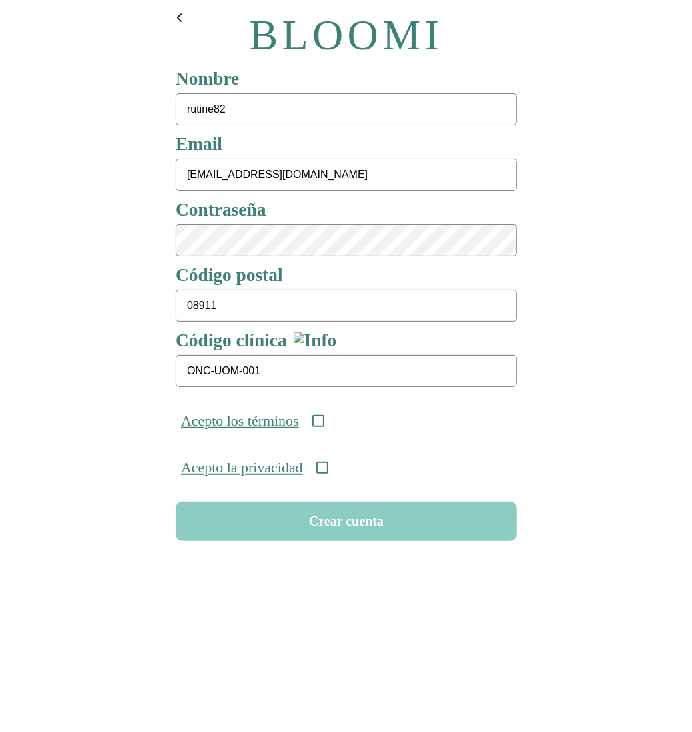
type input "ONC-UOM-001"
click at [324, 422] on icon at bounding box center [318, 421] width 12 height 12
click at [328, 469] on icon at bounding box center [322, 468] width 12 height 12
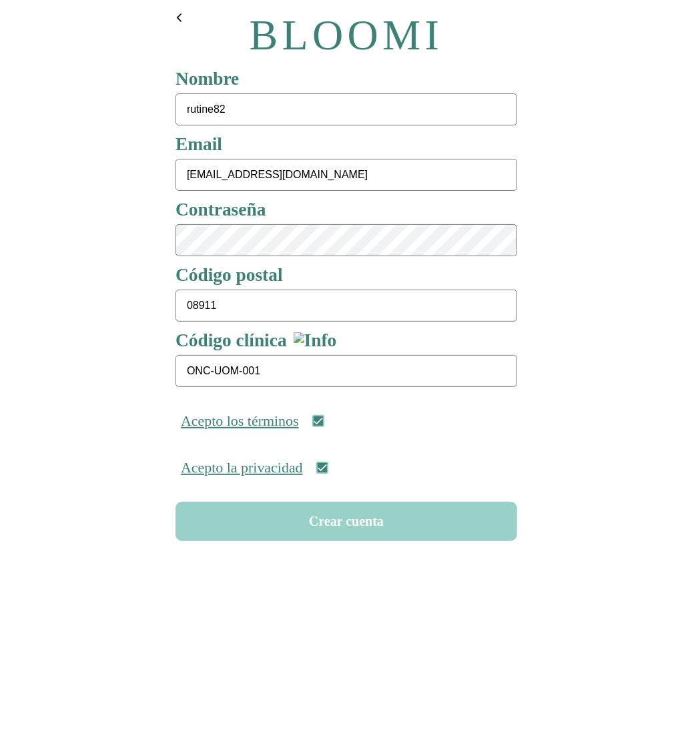
click at [344, 525] on button "Crear cuenta" at bounding box center [347, 521] width 342 height 39
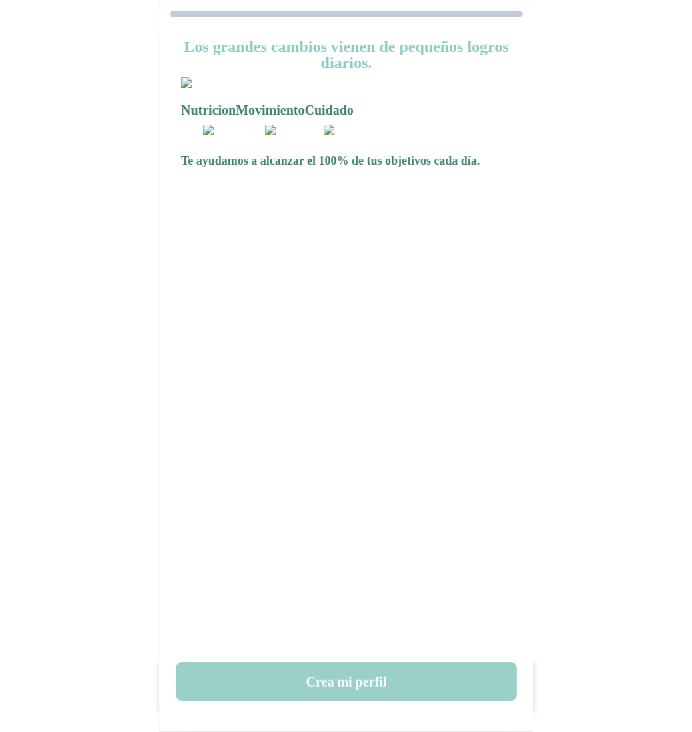
click at [367, 684] on button "Crea mi perfil" at bounding box center [347, 681] width 342 height 39
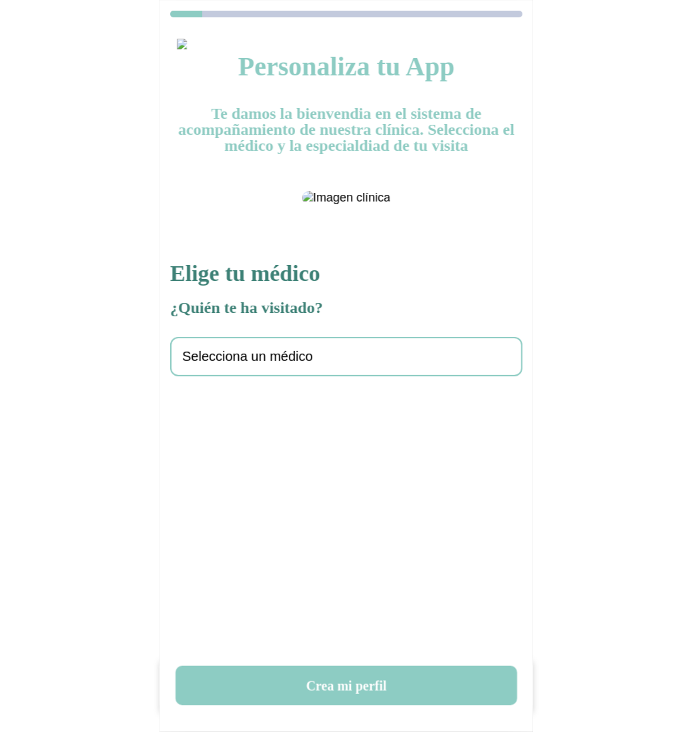
click at [254, 377] on div "Selecciona un médico" at bounding box center [346, 356] width 353 height 39
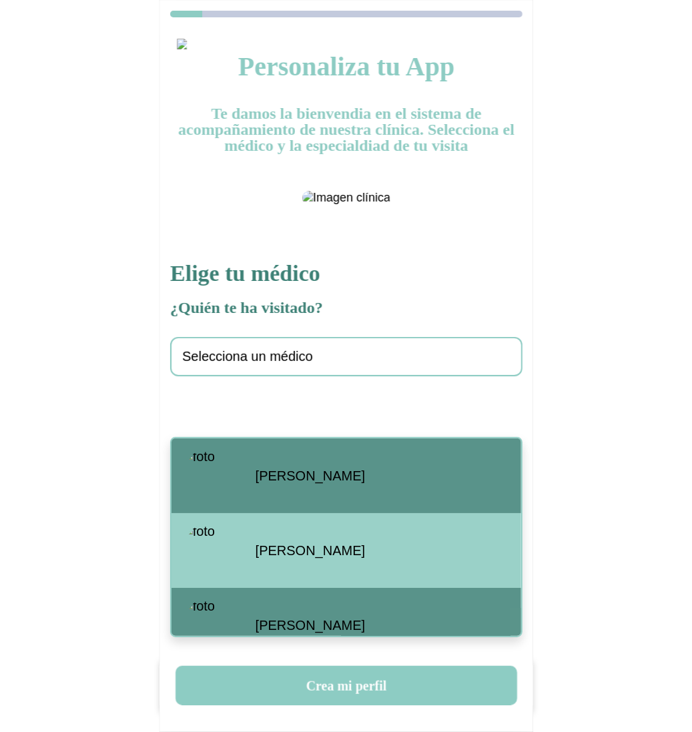
click at [261, 477] on span "[PERSON_NAME]" at bounding box center [311, 476] width 110 height 15
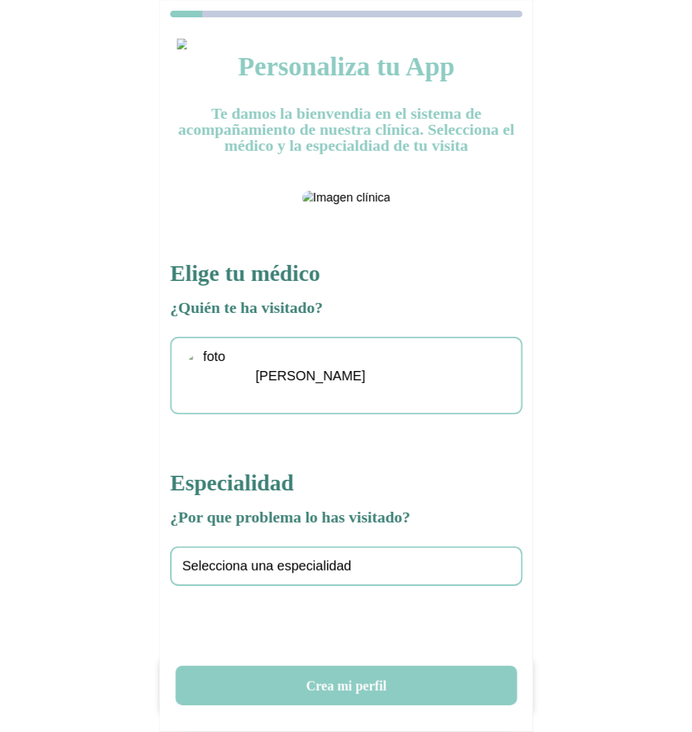
click at [250, 574] on span "Selecciona una especialidad" at bounding box center [267, 566] width 170 height 15
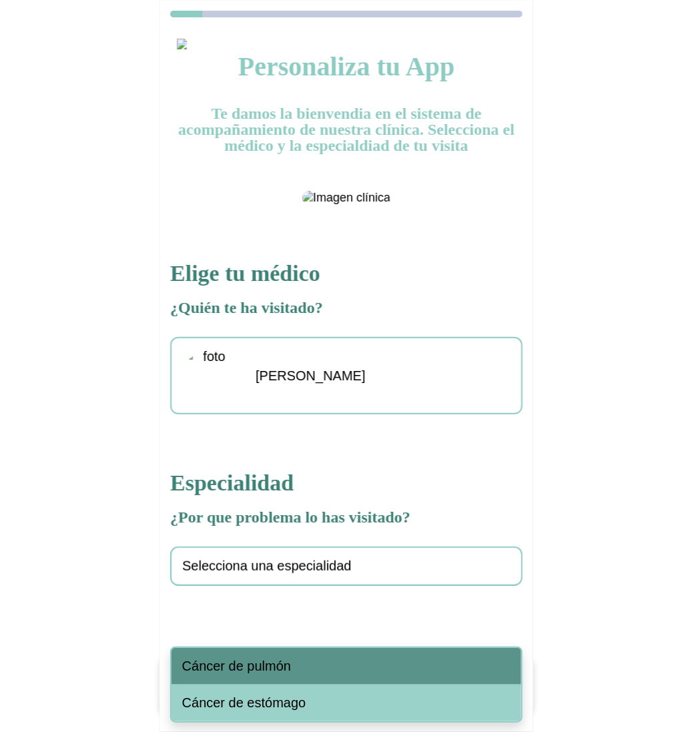
click at [254, 659] on span "Cáncer de pulmón" at bounding box center [236, 666] width 109 height 15
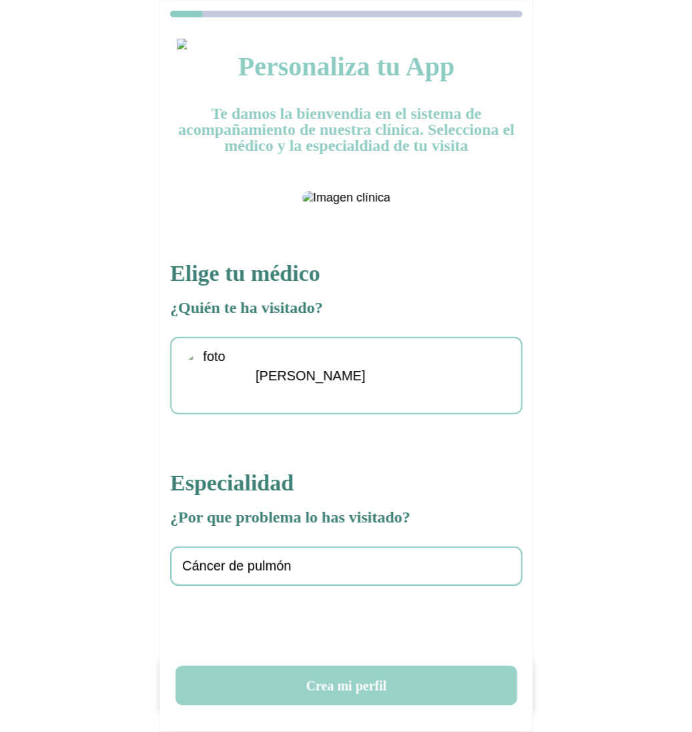
click at [332, 676] on button "Crea mi perfil" at bounding box center [347, 685] width 342 height 39
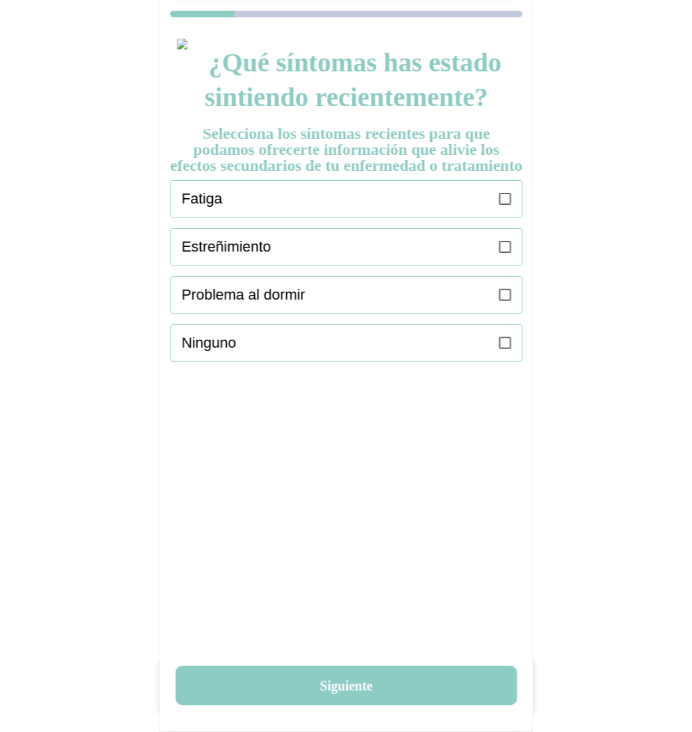
click at [506, 205] on icon at bounding box center [505, 199] width 12 height 12
click at [506, 265] on label at bounding box center [505, 247] width 12 height 36
click at [506, 301] on icon at bounding box center [505, 295] width 12 height 12
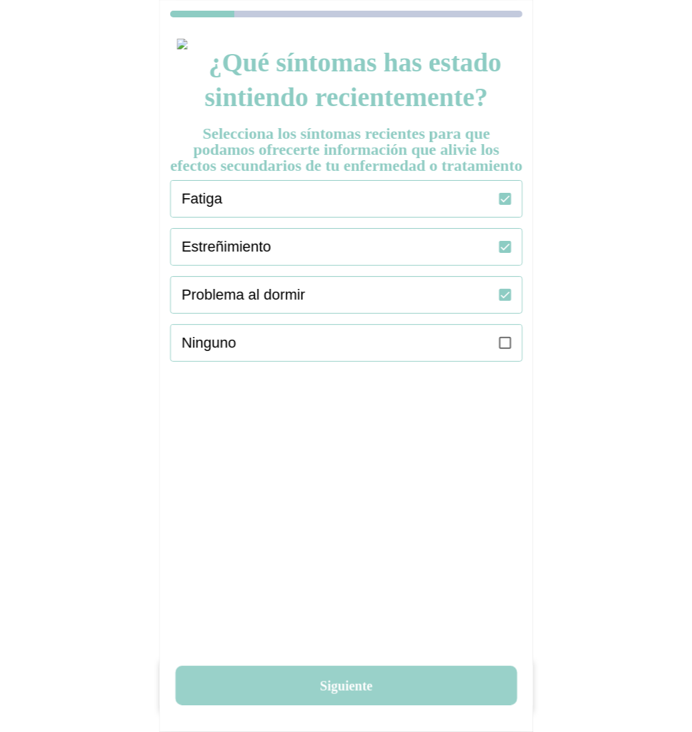
click at [337, 679] on button "Siguiente" at bounding box center [347, 685] width 342 height 39
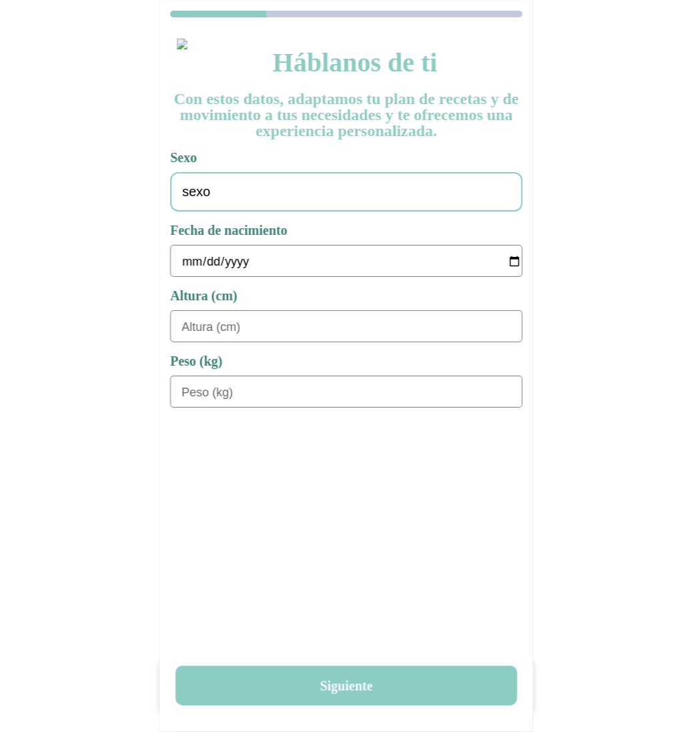
click at [246, 189] on div "sexo" at bounding box center [346, 191] width 353 height 39
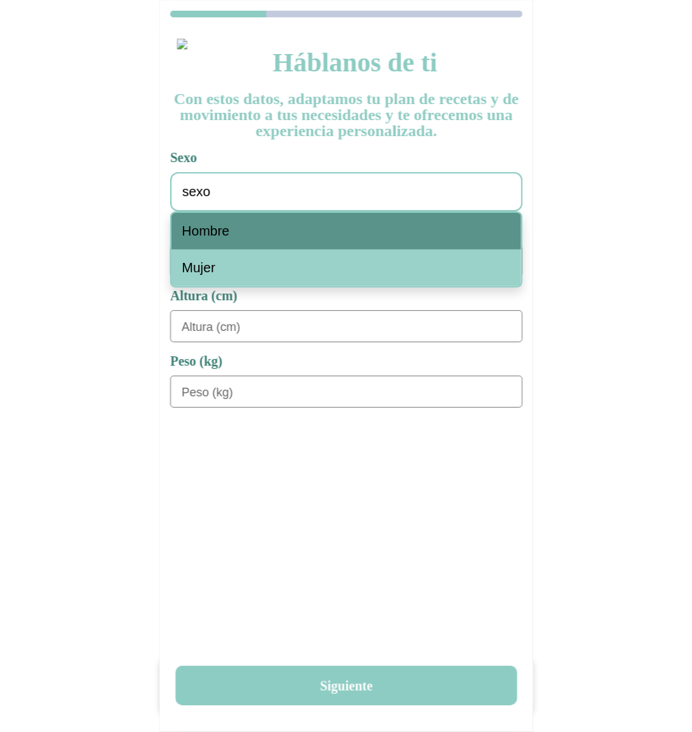
click at [238, 239] on div "Hombre" at bounding box center [347, 231] width 350 height 37
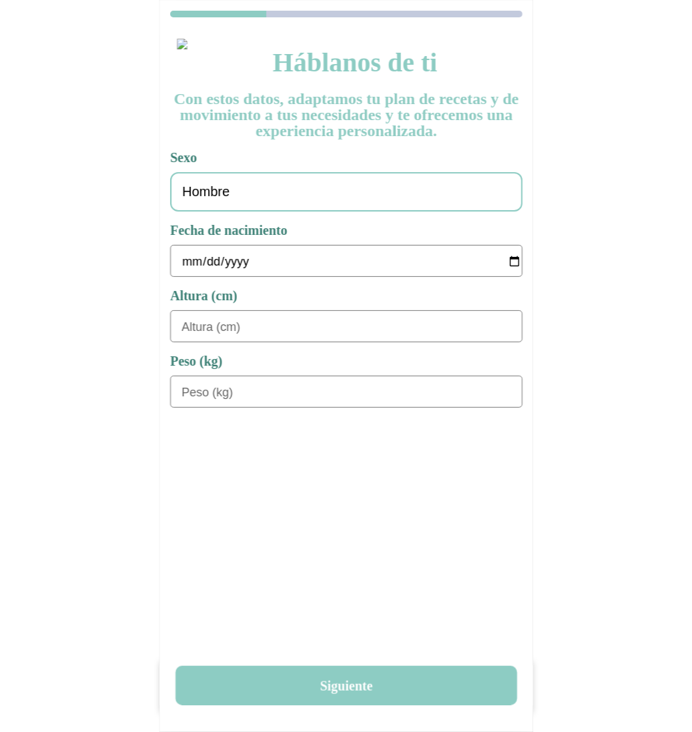
click at [184, 265] on input "date" at bounding box center [352, 262] width 341 height 32
type input "[DATE]"
type input "180"
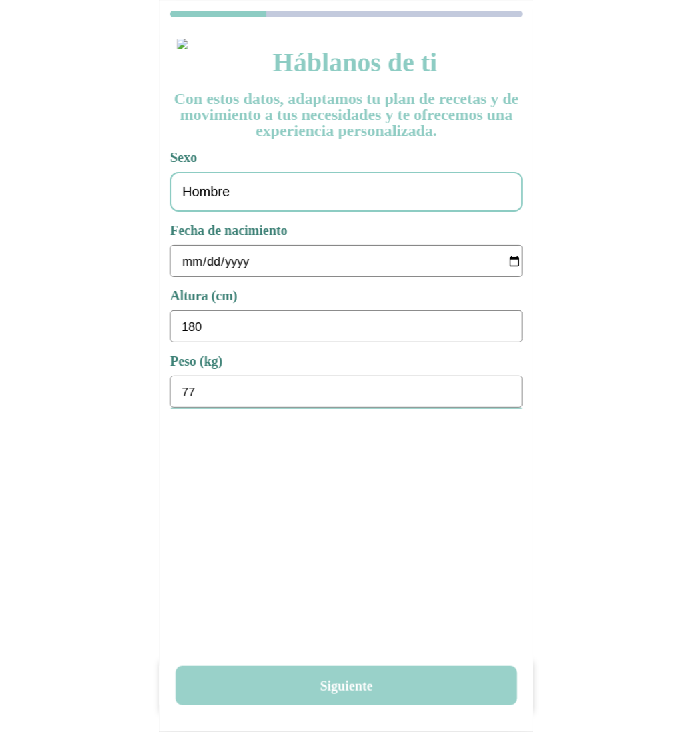
type input "77"
click at [364, 688] on button "Siguiente" at bounding box center [347, 685] width 342 height 39
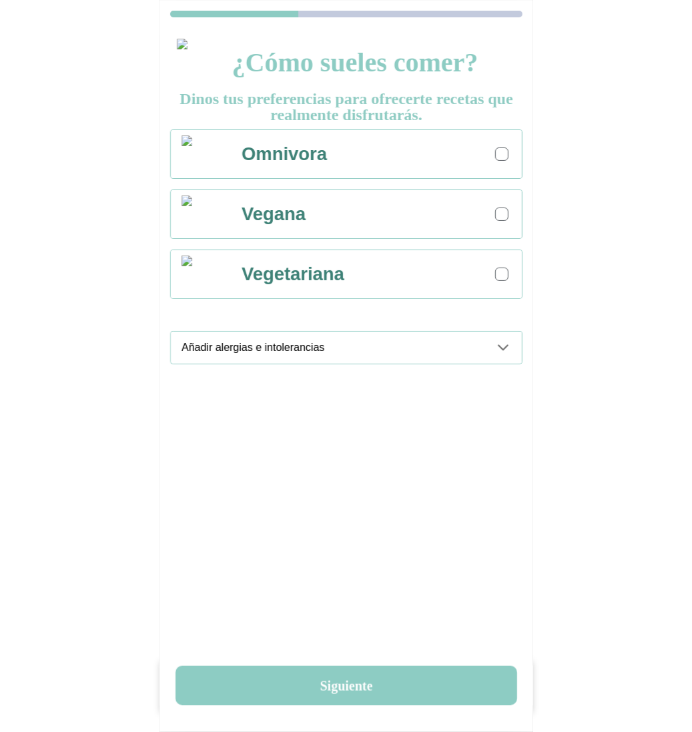
click at [486, 153] on div "Omnivora" at bounding box center [376, 154] width 292 height 48
click at [493, 349] on div "Añadir alergias e intolerancias" at bounding box center [352, 348] width 341 height 32
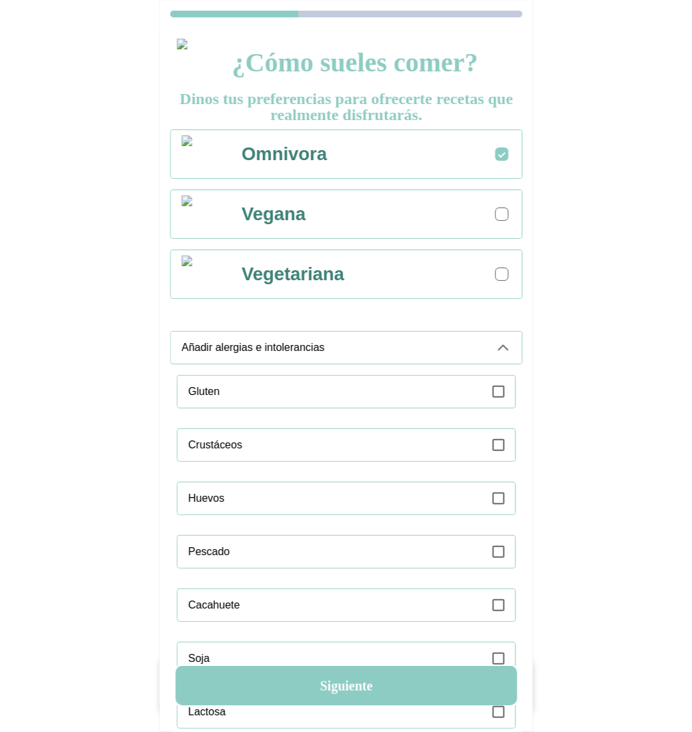
click at [486, 389] on div "Gluten" at bounding box center [351, 392] width 327 height 32
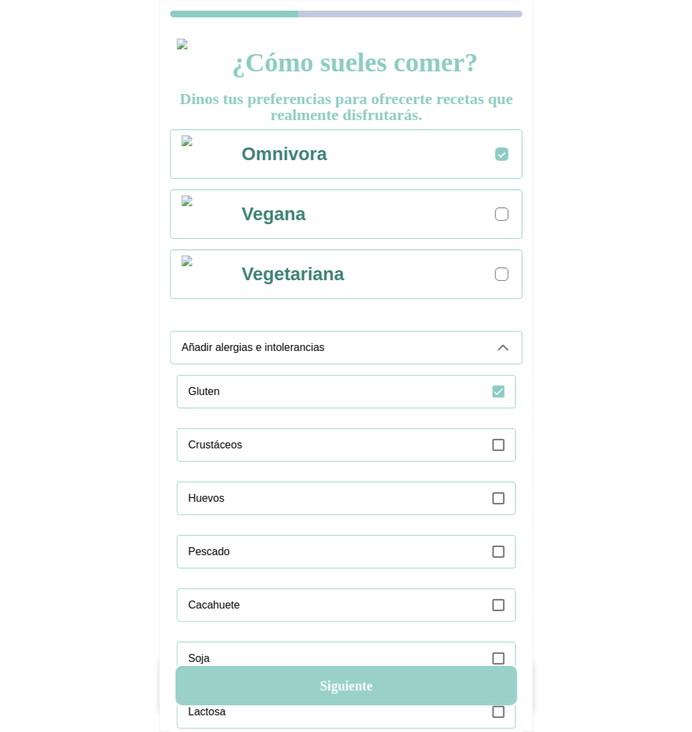
click at [345, 686] on button "Siguiente" at bounding box center [347, 685] width 342 height 39
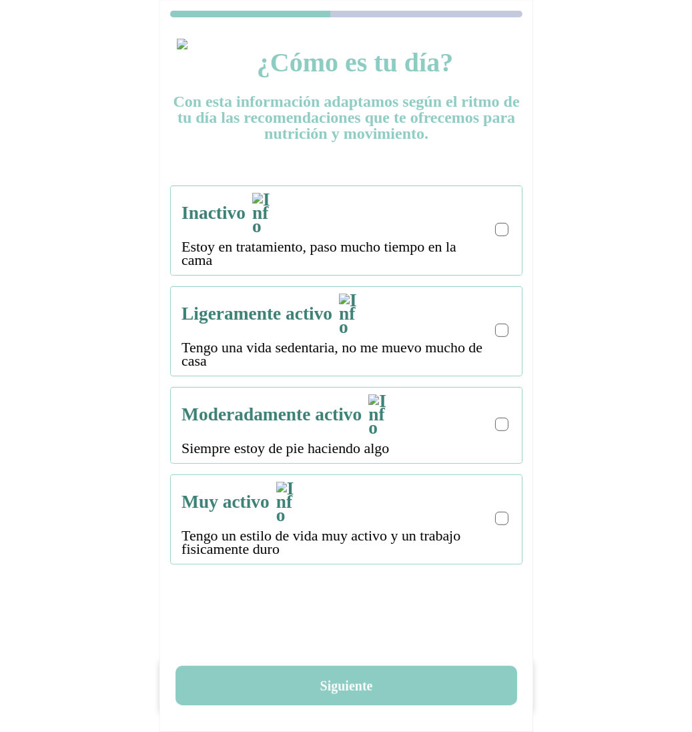
click at [393, 240] on p "Estoy en tratamiento, paso mucho tiempo en la cama" at bounding box center [335, 253] width 307 height 27
click at [497, 223] on div at bounding box center [501, 229] width 13 height 13
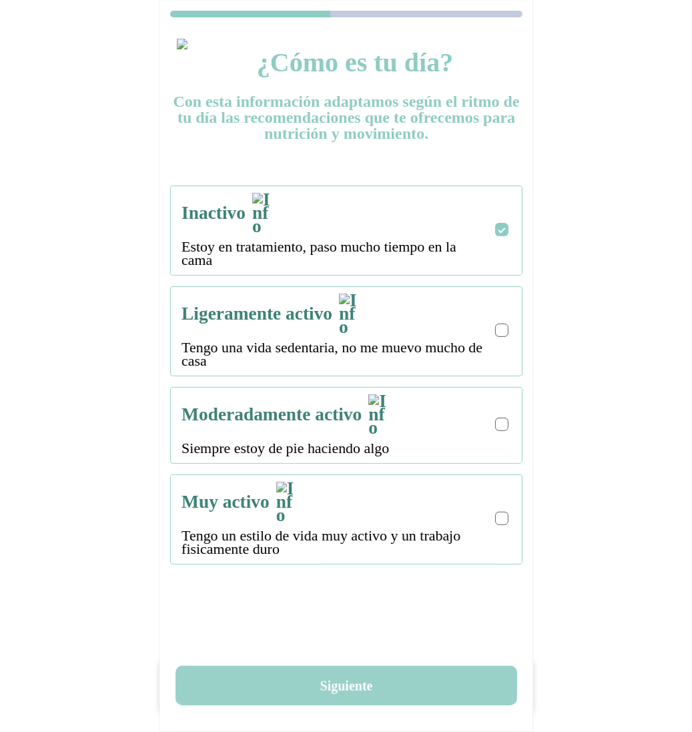
click at [350, 673] on button "Siguiente" at bounding box center [347, 685] width 342 height 39
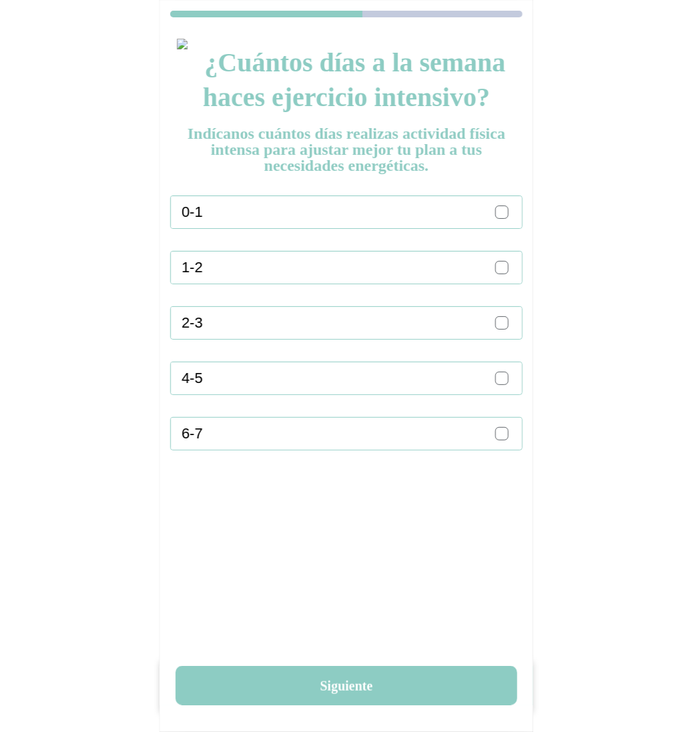
click at [508, 212] on div at bounding box center [501, 212] width 13 height 13
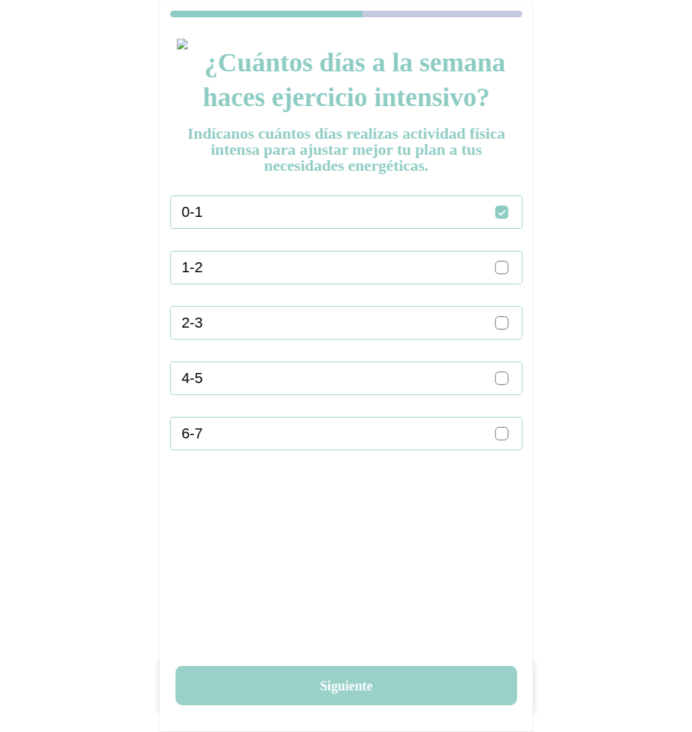
click at [364, 698] on button "Siguiente" at bounding box center [347, 685] width 342 height 39
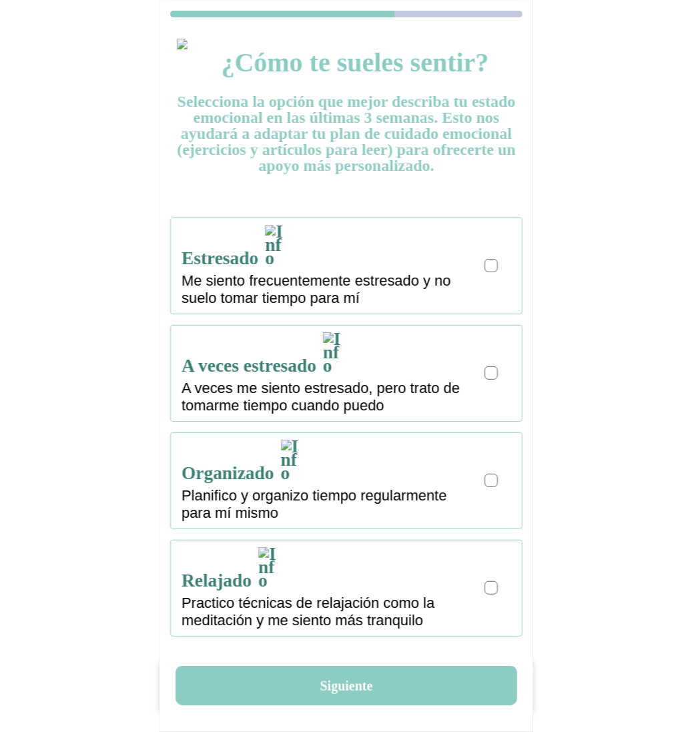
click at [491, 259] on div at bounding box center [491, 265] width 13 height 13
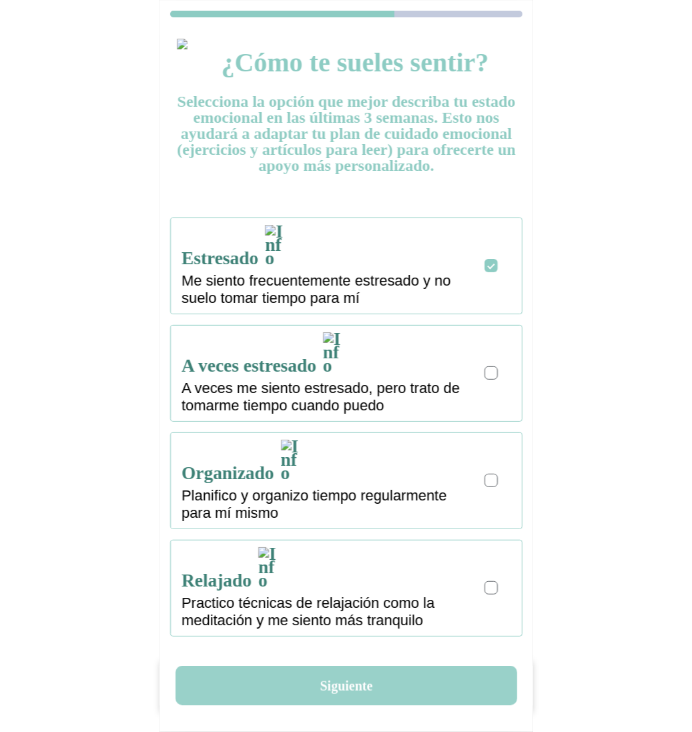
click at [363, 682] on button "Siguiente" at bounding box center [347, 685] width 342 height 39
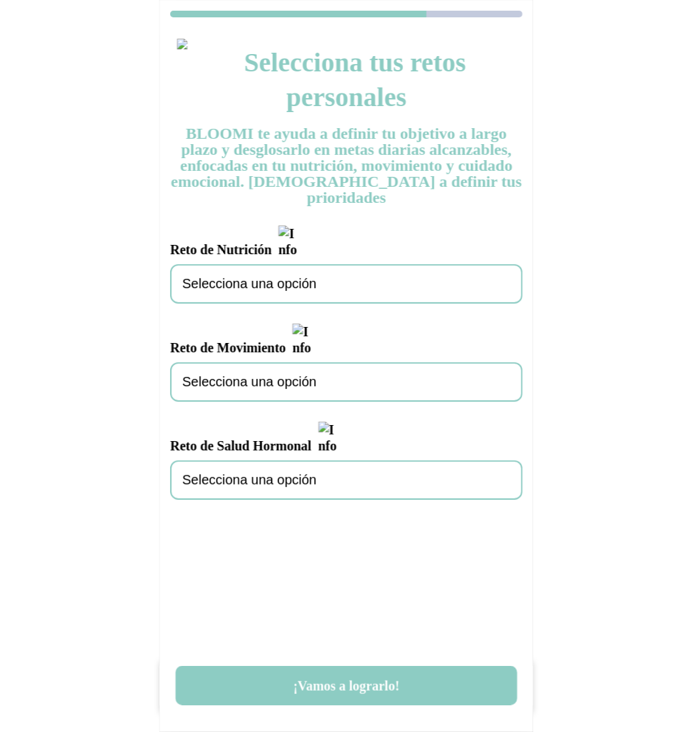
click at [332, 264] on div "Selecciona una opción" at bounding box center [346, 283] width 353 height 39
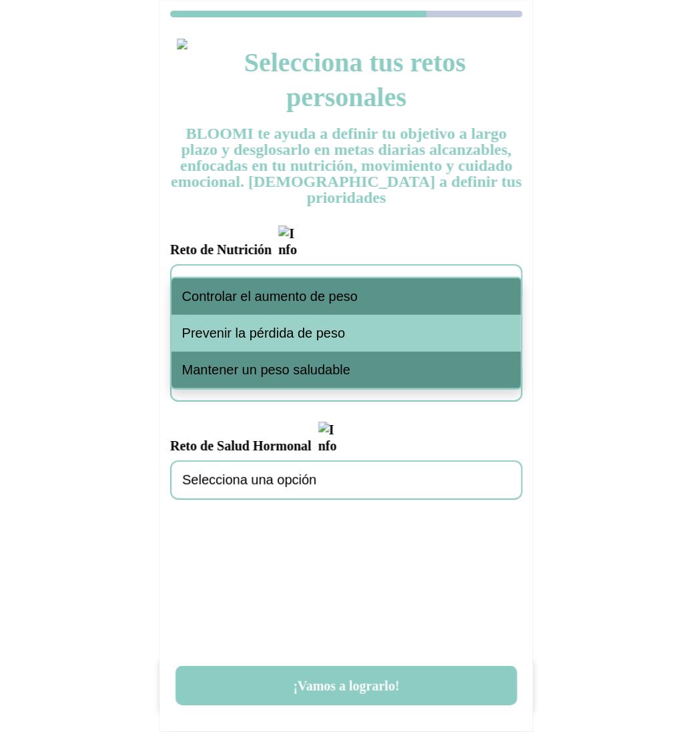
click at [320, 290] on span "Controlar el aumento de peso" at bounding box center [270, 296] width 176 height 15
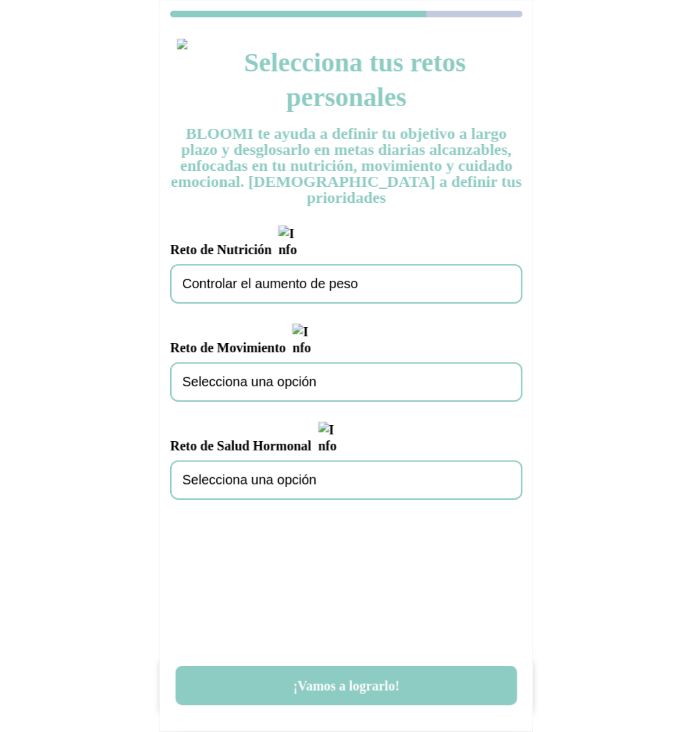
click at [295, 375] on span "Selecciona una opción" at bounding box center [249, 382] width 134 height 15
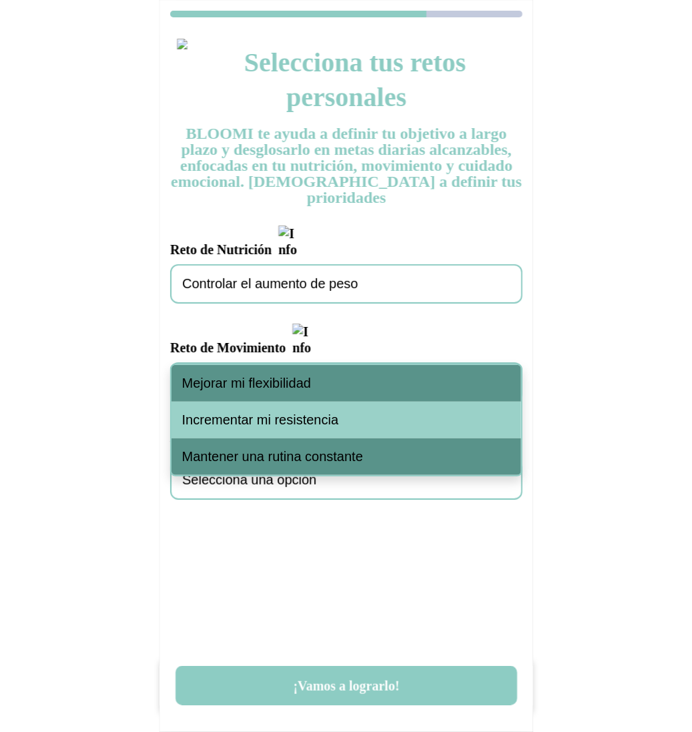
click at [294, 381] on span "Mejorar mi flexibilidad" at bounding box center [246, 383] width 129 height 15
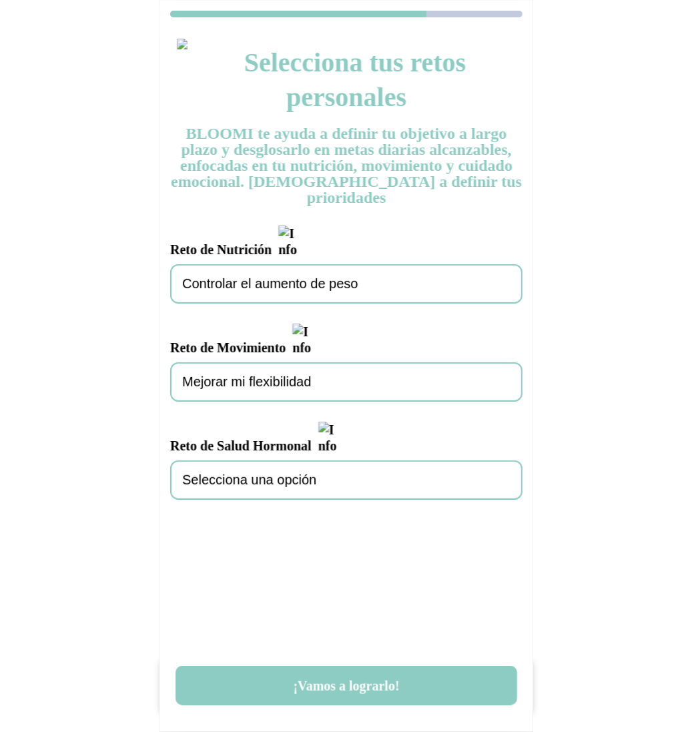
click at [294, 461] on div "Selecciona una opción" at bounding box center [346, 480] width 353 height 39
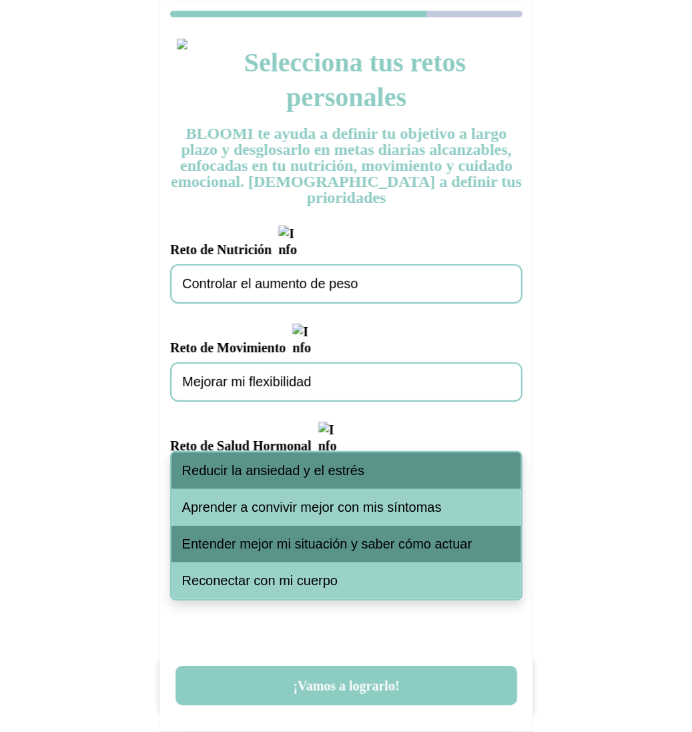
click at [293, 467] on span "Reducir la ansiedad y el estrés" at bounding box center [273, 470] width 182 height 15
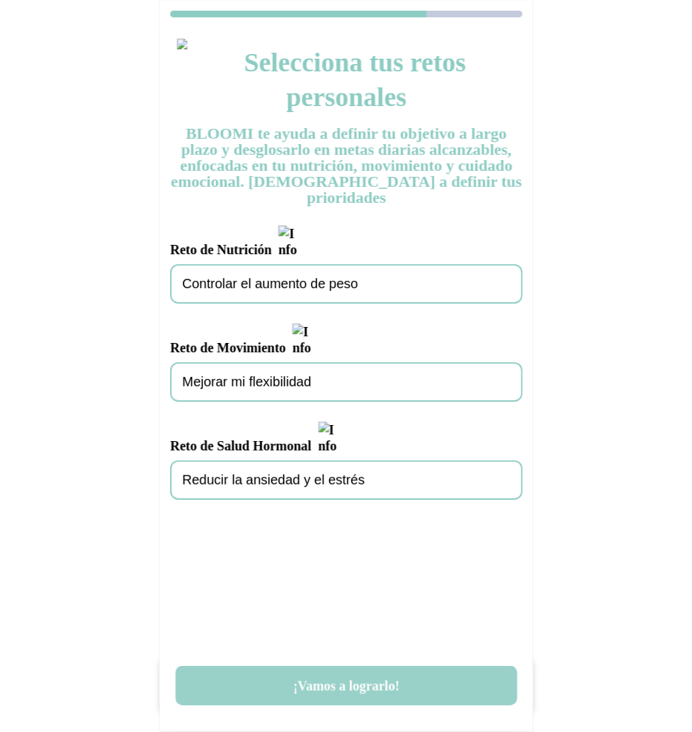
click at [364, 683] on button "¡Vamos a lograrlo!" at bounding box center [347, 685] width 342 height 39
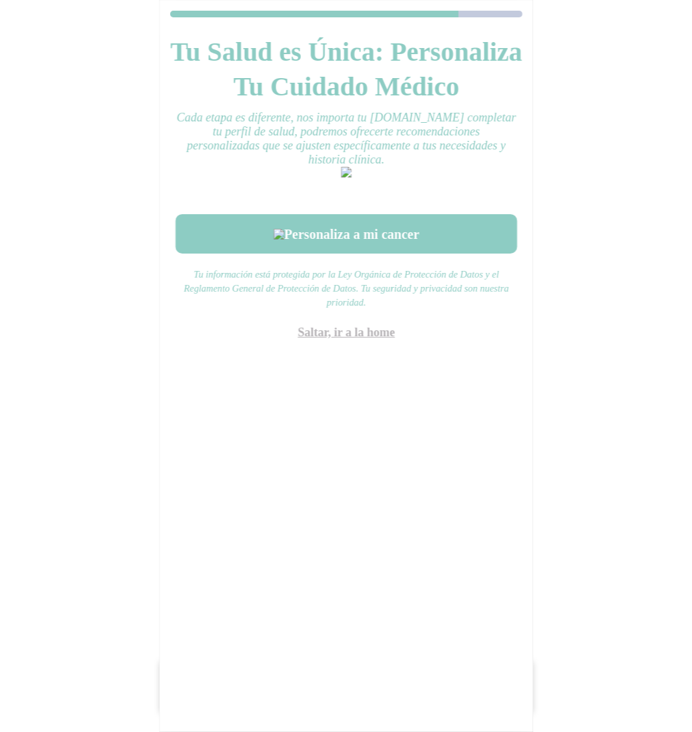
click at [363, 339] on link "Saltar, ir a la home" at bounding box center [346, 332] width 97 height 13
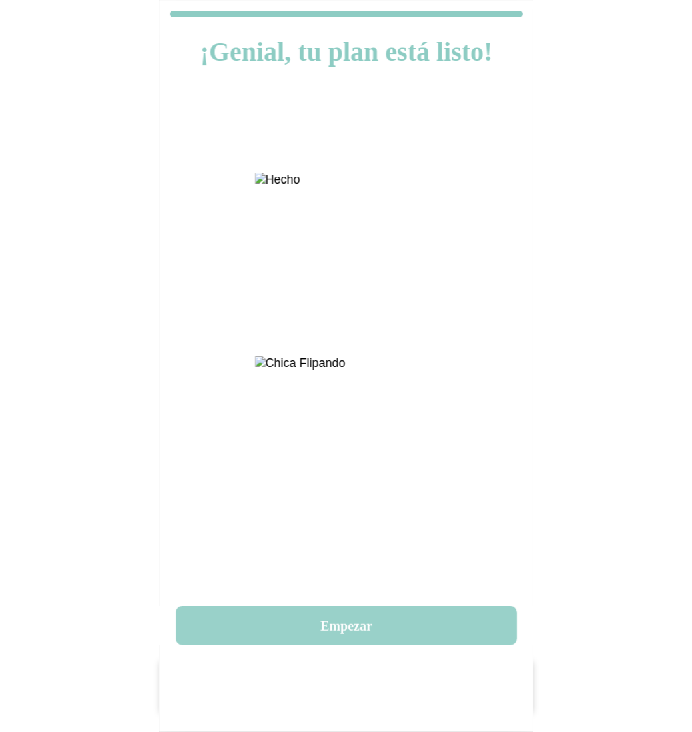
click at [377, 625] on button "Empezar" at bounding box center [347, 625] width 342 height 39
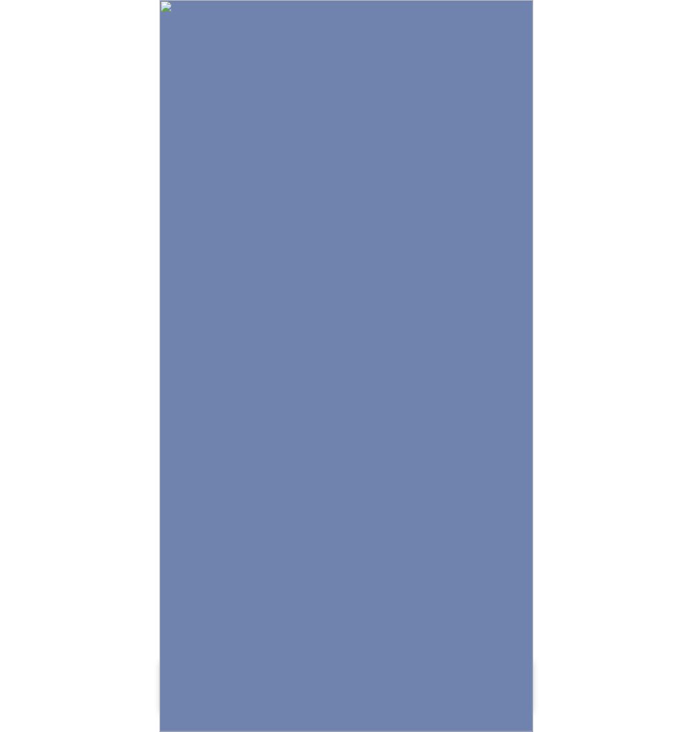
click at [519, 443] on img at bounding box center [347, 366] width 374 height 732
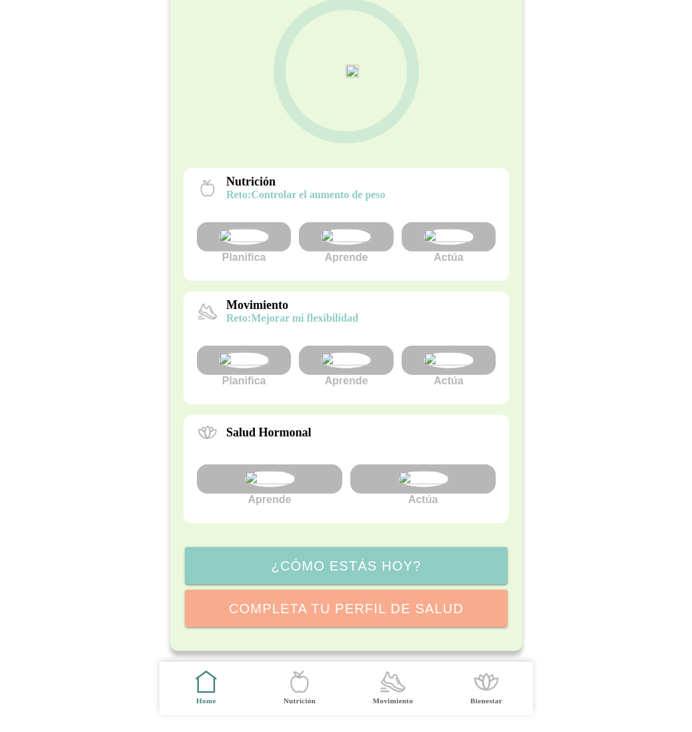
scroll to position [150, 0]
click at [365, 245] on img at bounding box center [346, 237] width 50 height 16
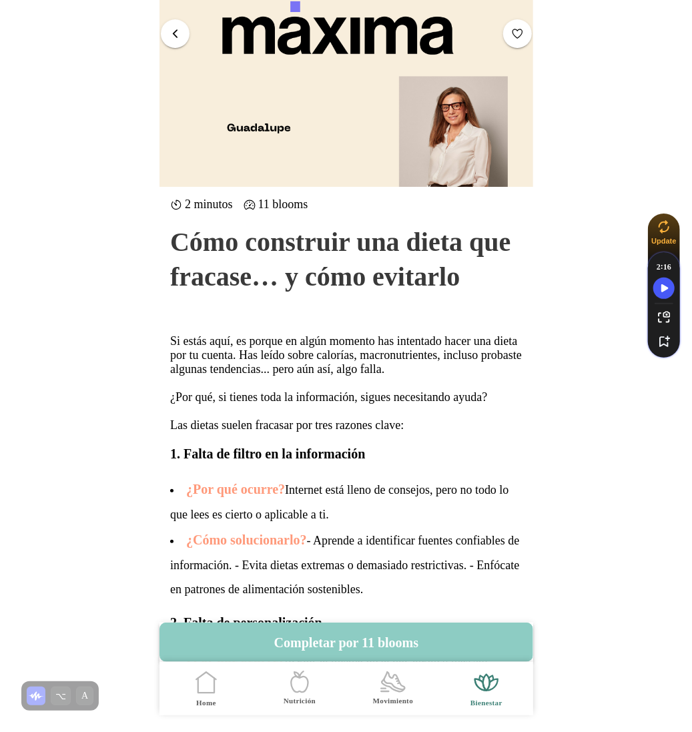
click at [170, 34] on span "button" at bounding box center [175, 33] width 13 height 13
